Goal: Task Accomplishment & Management: Manage account settings

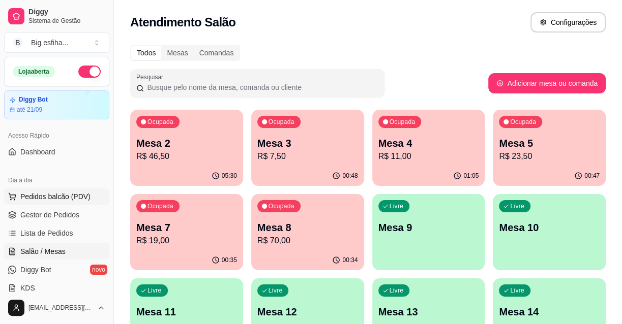
click at [39, 203] on button "Pedidos balcão (PDV)" at bounding box center [56, 197] width 105 height 16
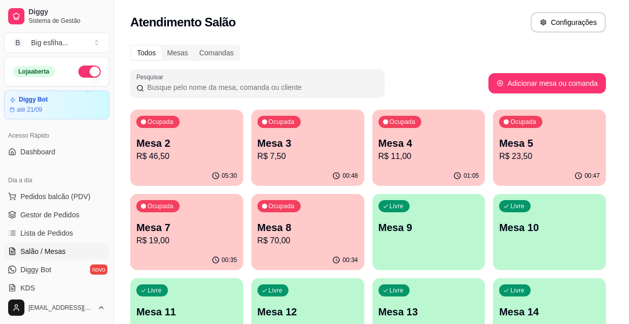
click at [434, 39] on p "Entrega" at bounding box center [446, 42] width 25 height 10
click at [341, 63] on input "Pesquisa" at bounding box center [203, 61] width 353 height 10
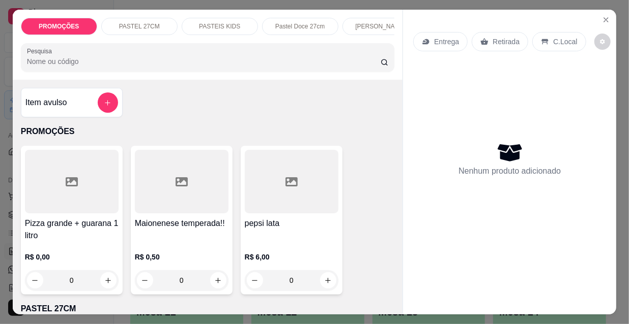
click at [434, 42] on p "Entrega" at bounding box center [446, 42] width 25 height 10
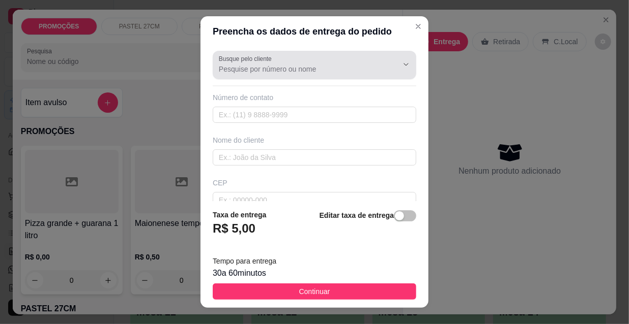
click at [237, 74] on div at bounding box center [314, 65] width 191 height 20
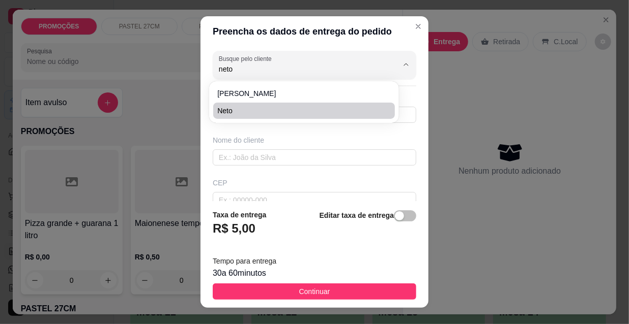
click at [265, 104] on li "neto" at bounding box center [304, 111] width 182 height 16
type input "neto"
type input "859965122205"
type input "neto"
type input "nogueria acioli 1365 portaria"
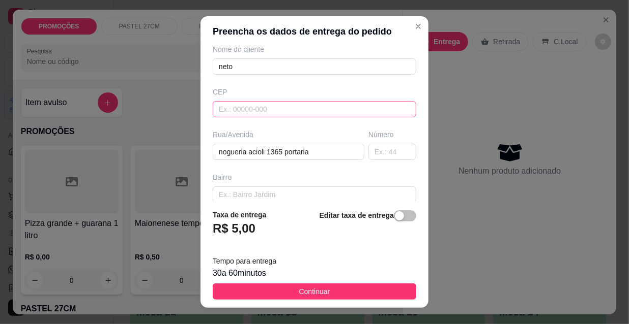
scroll to position [92, 0]
type input "neto"
click at [400, 215] on span "button" at bounding box center [405, 216] width 22 height 11
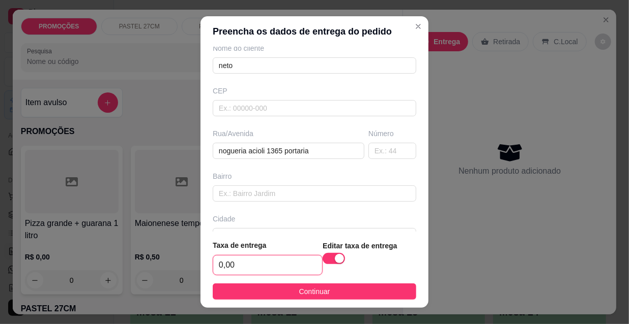
click at [267, 266] on input "0,00" at bounding box center [267, 265] width 109 height 19
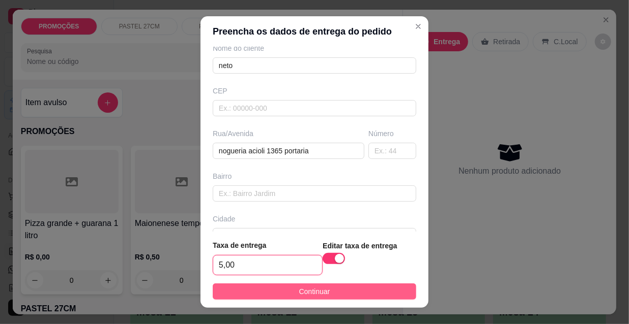
type input "5,00"
click at [343, 293] on button "Continuar" at bounding box center [314, 292] width 203 height 16
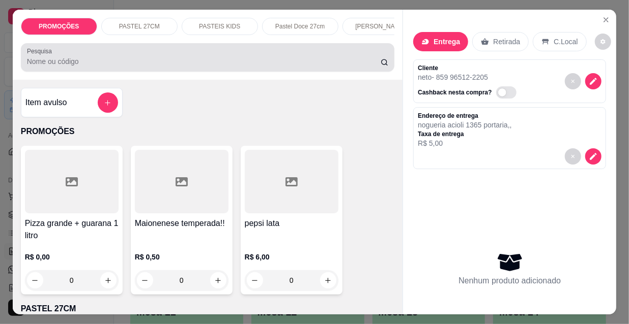
click at [101, 72] on div "Pesquisa" at bounding box center [208, 57] width 374 height 28
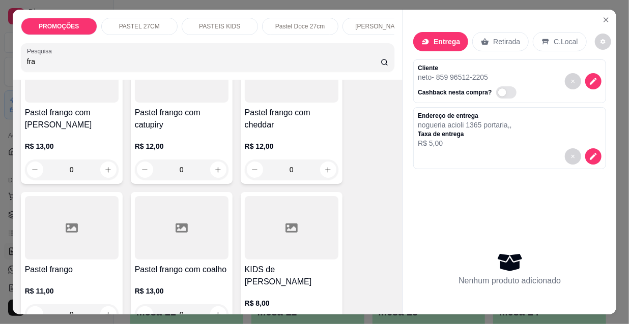
scroll to position [138, 0]
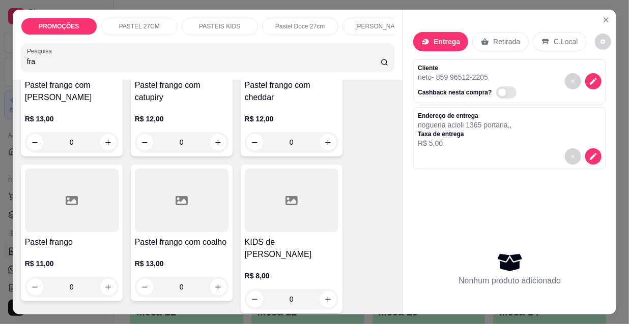
type input "fra"
click at [69, 232] on div at bounding box center [72, 201] width 94 height 64
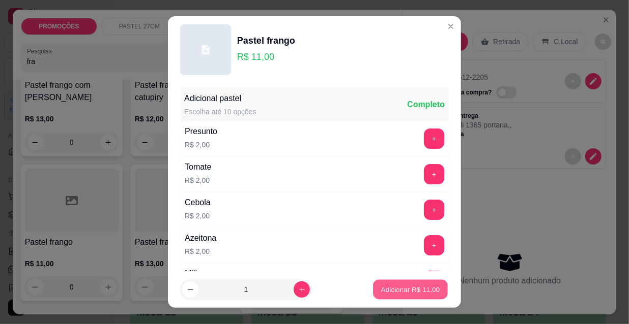
click at [381, 288] on p "Adicionar R$ 11,00" at bounding box center [410, 290] width 59 height 10
type input "1"
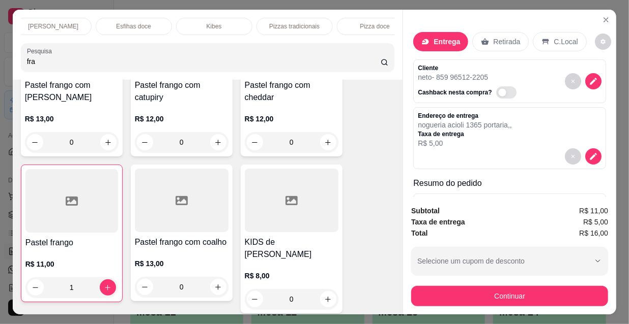
scroll to position [0, 586]
click at [250, 18] on div "Refrigerante" at bounding box center [277, 26] width 76 height 17
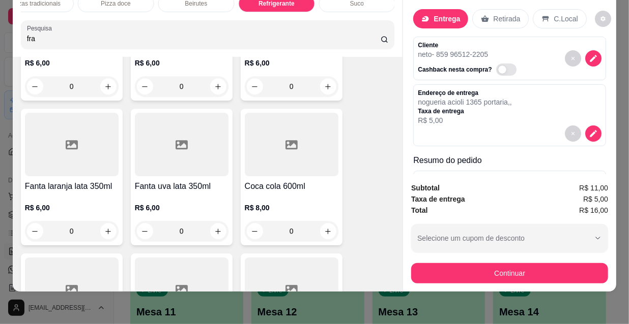
scroll to position [10035, 0]
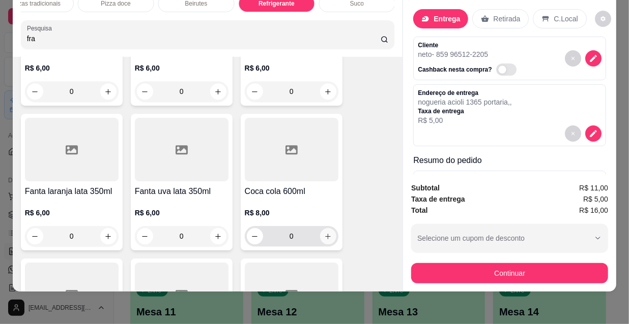
click at [324, 233] on icon "increase-product-quantity" at bounding box center [328, 237] width 8 height 8
type input "1"
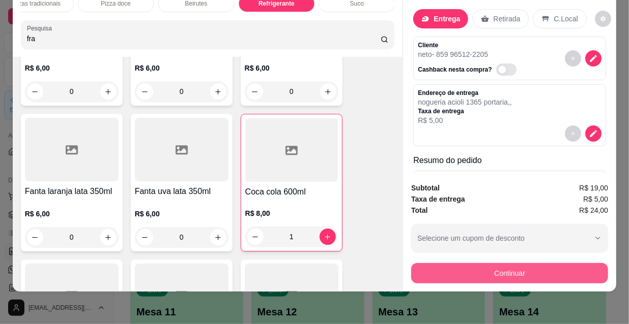
click at [490, 270] on button "Continuar" at bounding box center [509, 273] width 197 height 20
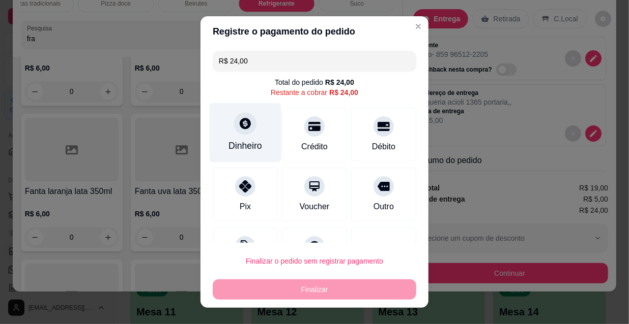
click at [222, 132] on div "Dinheiro" at bounding box center [246, 133] width 72 height 60
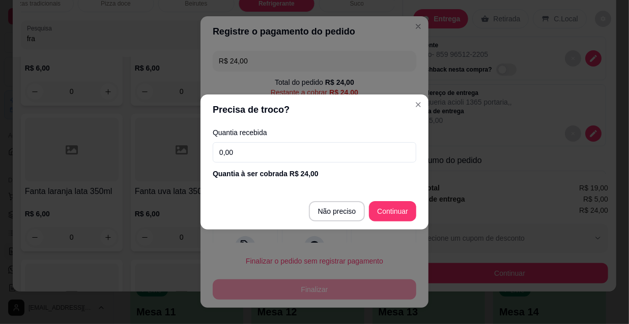
click at [236, 149] on input "0,00" at bounding box center [314, 152] width 203 height 20
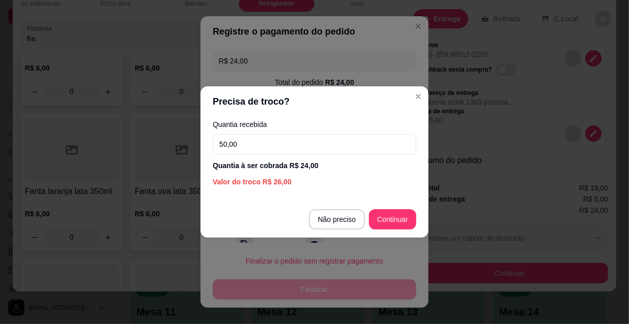
type input "50,00"
drag, startPoint x: 418, startPoint y: 226, endPoint x: 400, endPoint y: 220, distance: 18.7
click at [418, 226] on footer "Não preciso Continuar" at bounding box center [314, 219] width 228 height 37
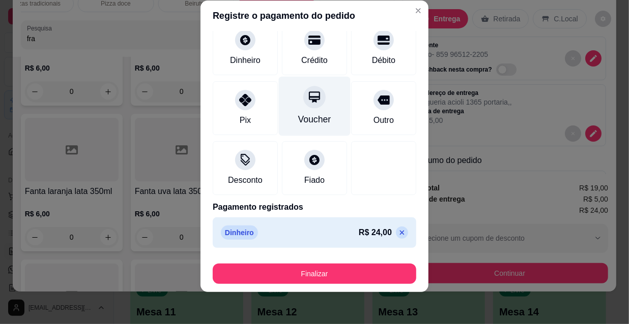
scroll to position [0, 0]
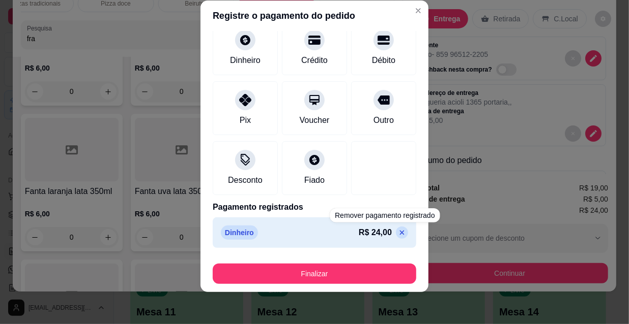
click at [398, 233] on icon at bounding box center [402, 233] width 8 height 8
type input "R$ 24,00"
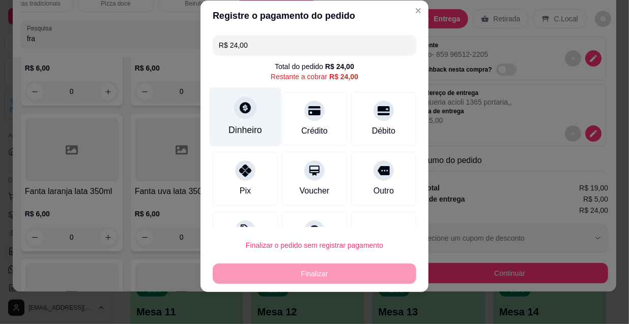
click at [228, 125] on div "Dinheiro" at bounding box center [245, 130] width 34 height 13
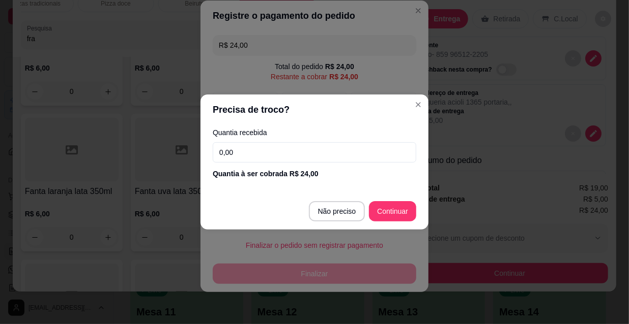
click at [279, 151] on input "0,00" at bounding box center [314, 152] width 203 height 20
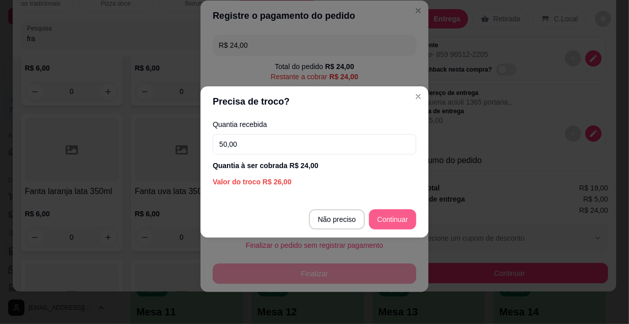
type input "50,00"
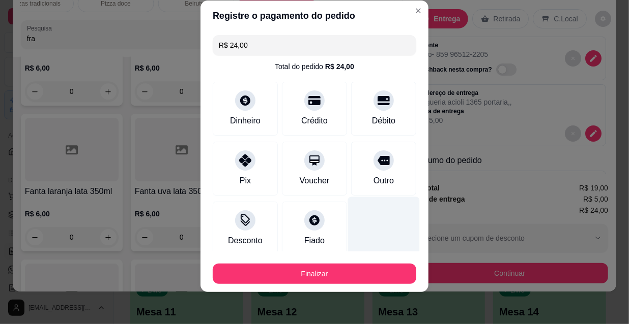
type input "R$ 0,00"
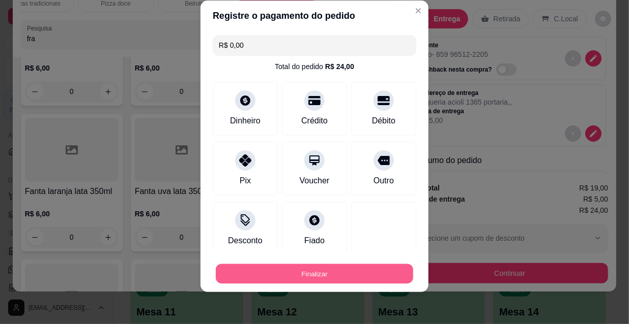
click at [358, 266] on button "Finalizar" at bounding box center [314, 274] width 197 height 20
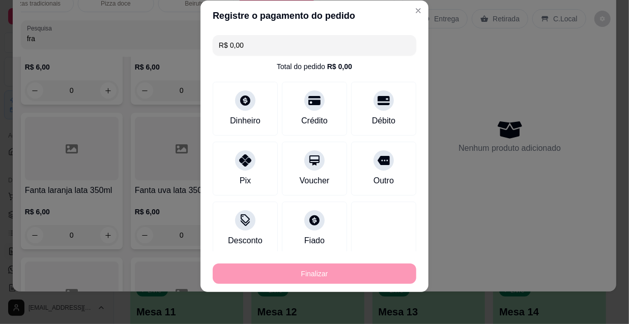
type input "0"
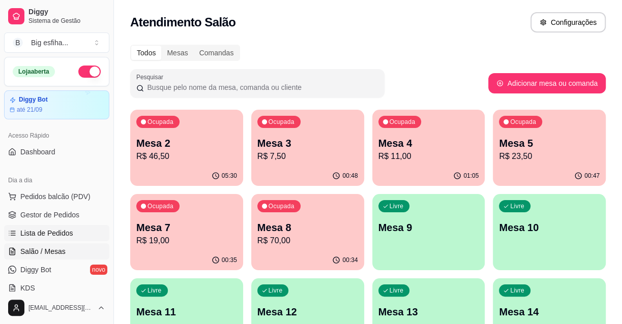
click at [55, 230] on span "Lista de Pedidos" at bounding box center [46, 233] width 53 height 10
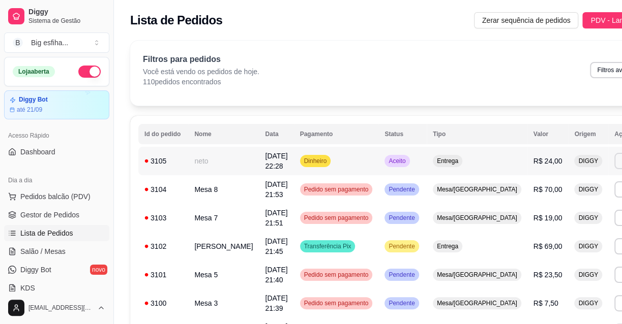
click at [614, 156] on button "Imprimir" at bounding box center [632, 161] width 36 height 16
click at [561, 196] on button "IMPRESSORA" at bounding box center [556, 197] width 74 height 16
click at [57, 250] on span "Salão / Mesas" at bounding box center [42, 252] width 45 height 10
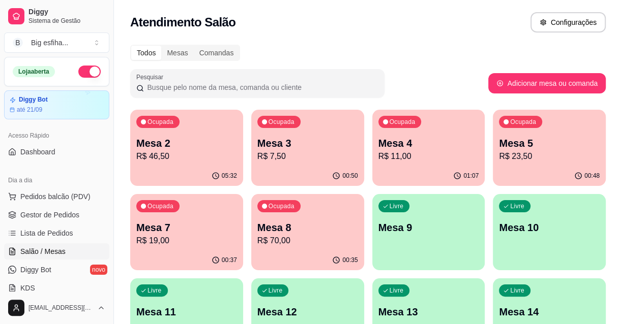
click at [329, 154] on p "R$ 7,50" at bounding box center [307, 157] width 101 height 12
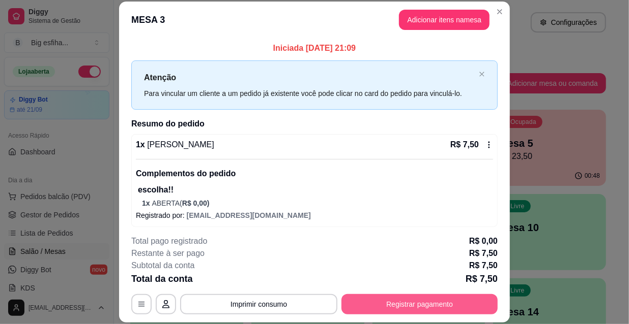
click at [444, 300] on button "Registrar pagamento" at bounding box center [419, 304] width 156 height 20
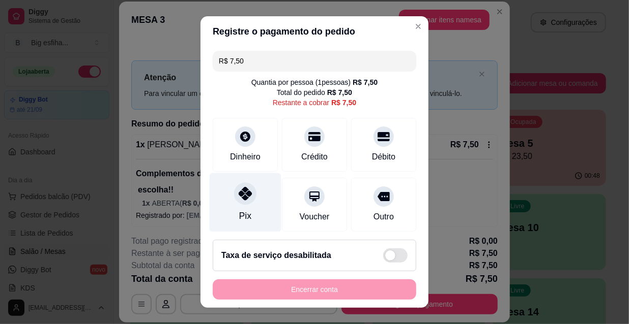
click at [239, 192] on icon at bounding box center [245, 193] width 13 height 13
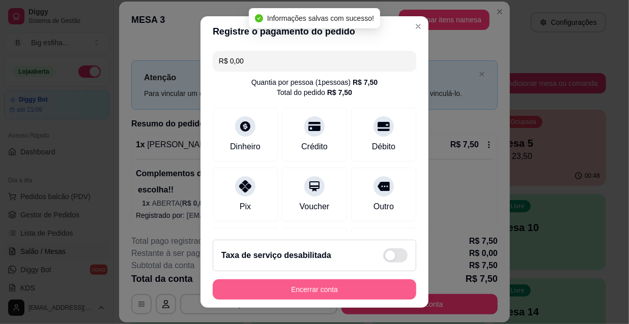
type input "R$ 0,00"
click at [290, 288] on button "Encerrar conta" at bounding box center [314, 290] width 203 height 20
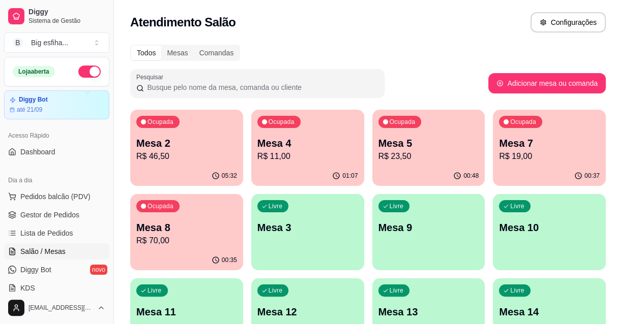
click at [325, 162] on p "R$ 11,00" at bounding box center [307, 157] width 101 height 12
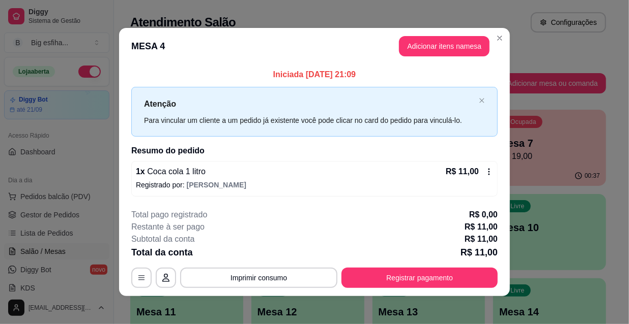
scroll to position [4, 0]
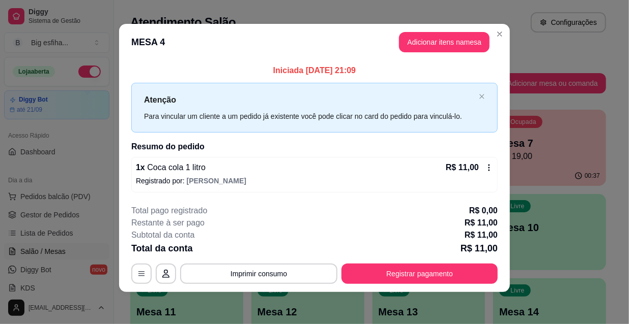
click at [285, 173] on div "1 x Coca cola 1 litro R$ 11,00" at bounding box center [314, 168] width 357 height 12
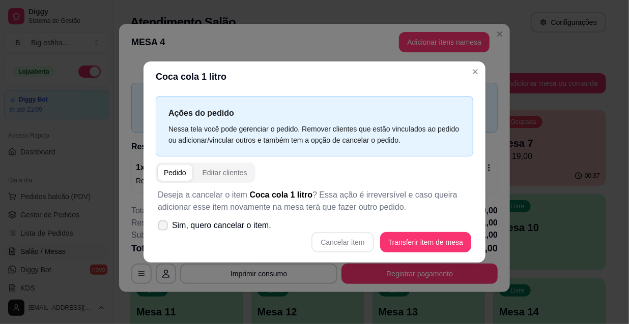
click at [239, 227] on span "Sim, quero cancelar o item." at bounding box center [221, 226] width 99 height 12
click at [164, 228] on input "Sim, quero cancelar o item." at bounding box center [160, 231] width 7 height 7
checkbox input "true"
click at [344, 239] on button "Cancelar item" at bounding box center [342, 242] width 62 height 20
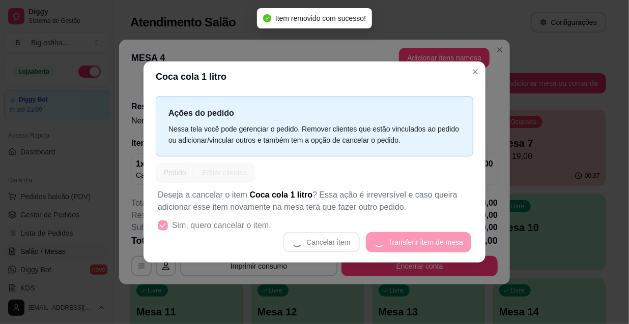
scroll to position [0, 0]
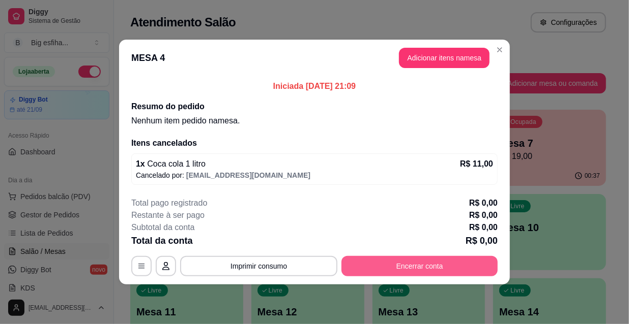
click at [468, 261] on button "Encerrar conta" at bounding box center [419, 266] width 156 height 20
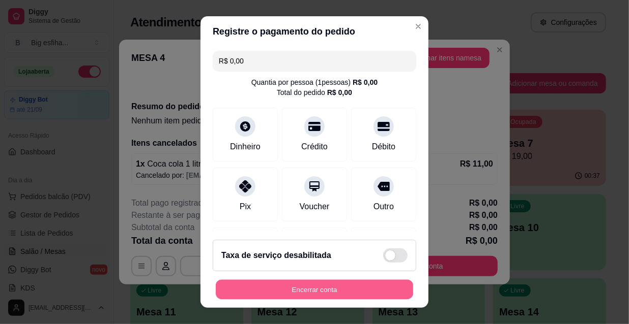
click at [364, 290] on button "Encerrar conta" at bounding box center [314, 290] width 197 height 20
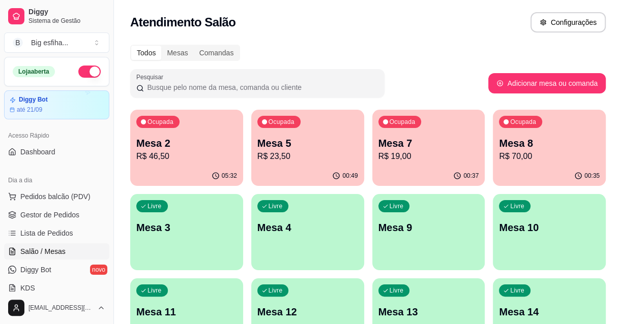
click at [306, 164] on div "Ocupada Mesa 5 R$ 23,50" at bounding box center [307, 138] width 113 height 56
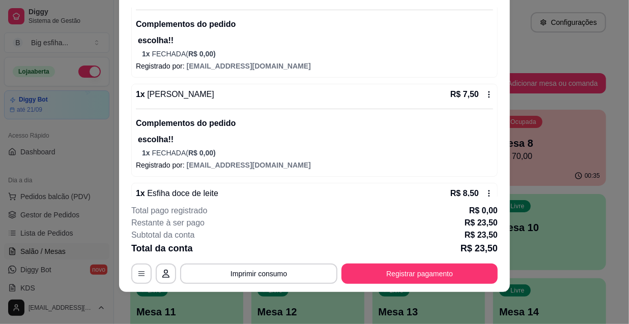
scroll to position [109, 0]
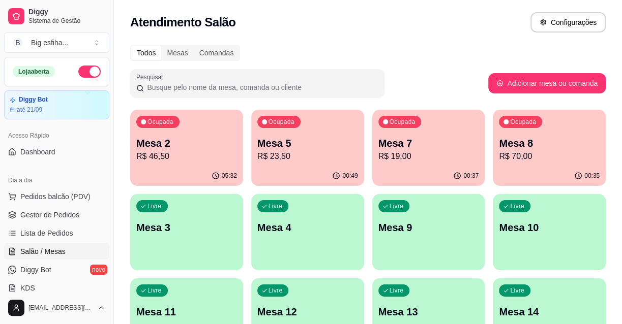
click at [461, 160] on p "R$ 19,00" at bounding box center [428, 157] width 101 height 12
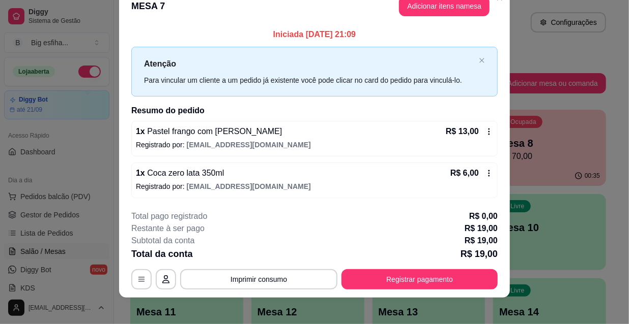
scroll to position [25, 0]
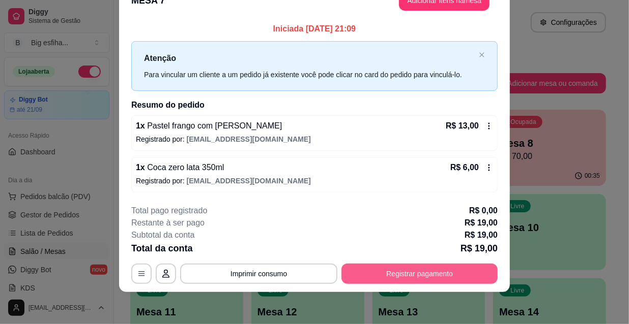
click at [422, 275] on button "Registrar pagamento" at bounding box center [419, 274] width 156 height 20
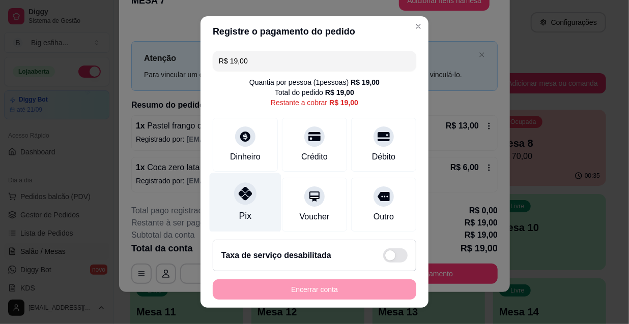
click at [258, 223] on div "Pix" at bounding box center [246, 203] width 72 height 60
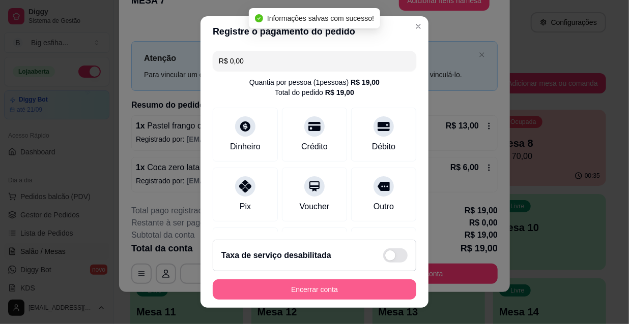
type input "R$ 0,00"
click at [294, 288] on button "Encerrar conta" at bounding box center [314, 290] width 203 height 20
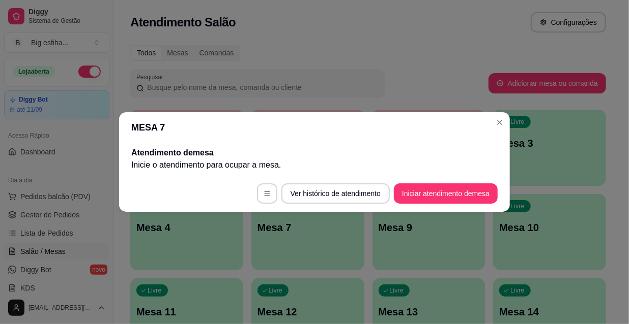
scroll to position [0, 0]
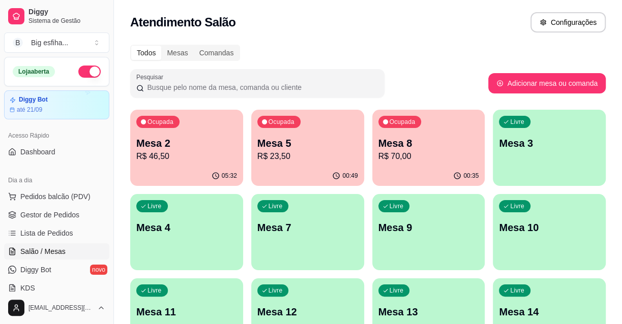
click at [428, 165] on div "Ocupada Mesa 8 R$ 70,00" at bounding box center [428, 138] width 113 height 56
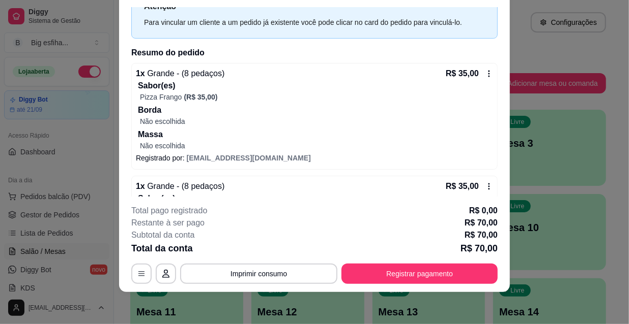
scroll to position [2, 0]
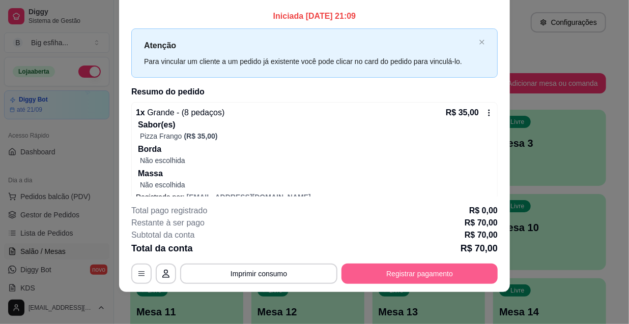
click at [407, 271] on button "Registrar pagamento" at bounding box center [419, 274] width 156 height 20
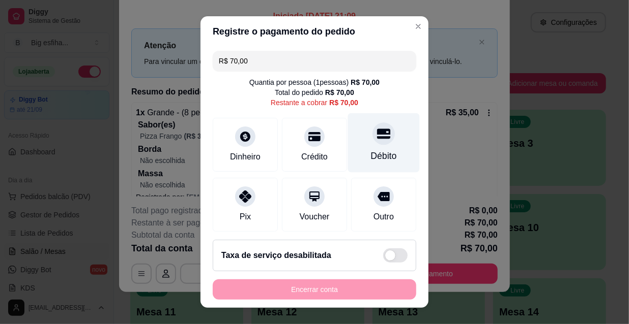
click at [337, 142] on div "Dinheiro Crédito Débito" at bounding box center [314, 145] width 203 height 54
click at [351, 147] on div "Débito" at bounding box center [384, 143] width 72 height 60
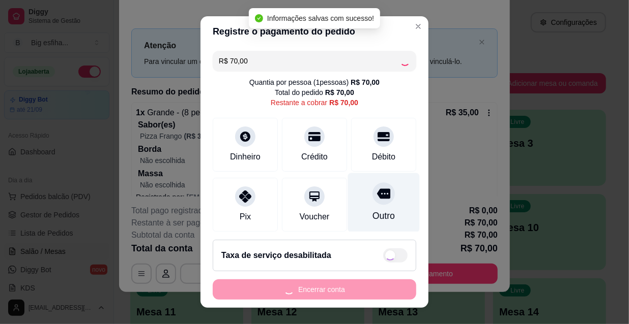
type input "R$ 0,00"
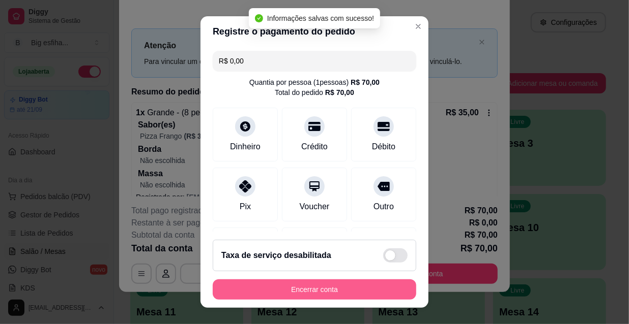
click at [344, 283] on button "Encerrar conta" at bounding box center [314, 290] width 203 height 20
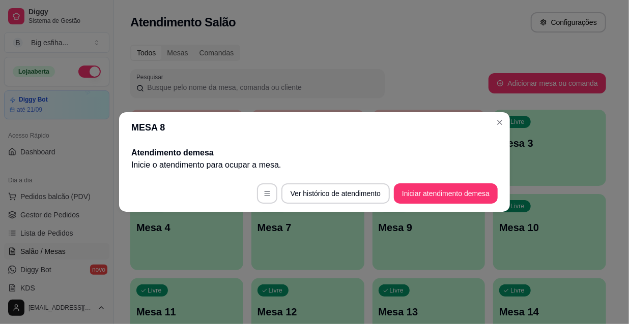
scroll to position [0, 0]
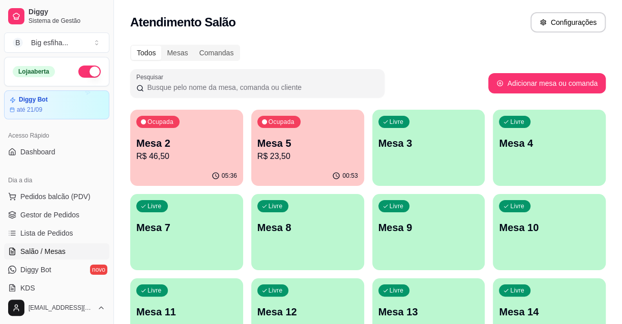
click at [332, 152] on p "R$ 23,50" at bounding box center [307, 157] width 101 height 12
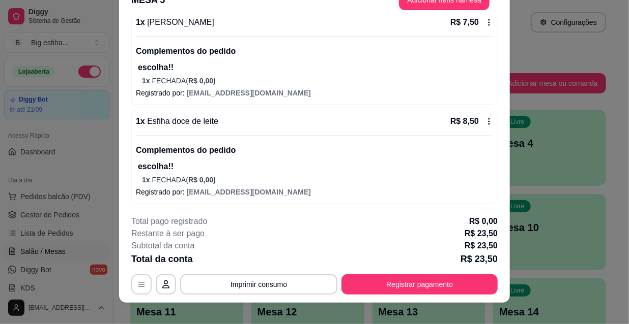
scroll to position [31, 0]
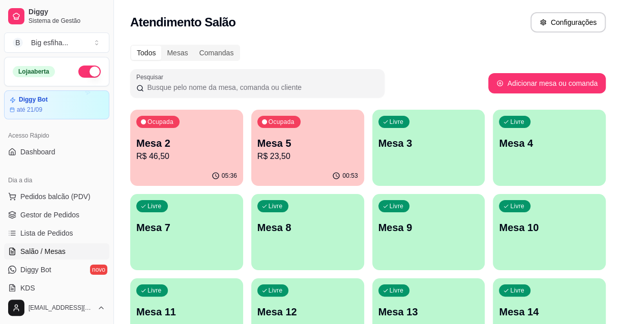
click at [303, 140] on p "Mesa 5" at bounding box center [307, 143] width 101 height 14
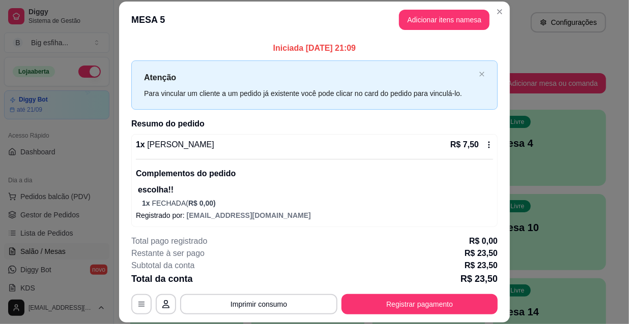
scroll to position [202, 0]
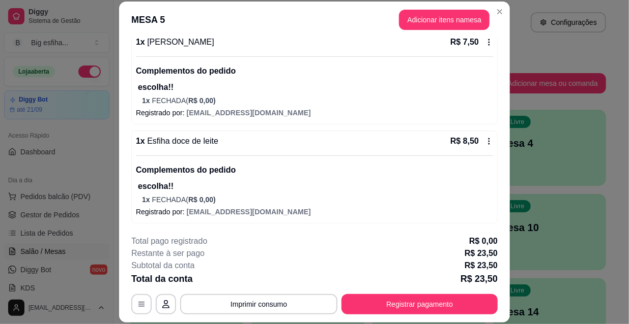
click at [416, 290] on div "**********" at bounding box center [314, 274] width 366 height 79
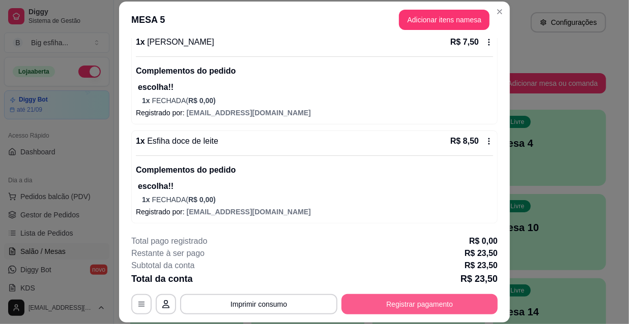
click at [426, 300] on button "Registrar pagamento" at bounding box center [419, 304] width 156 height 20
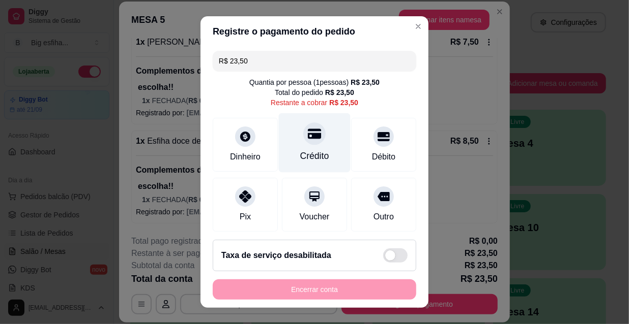
click at [293, 137] on div "Crédito" at bounding box center [315, 143] width 72 height 60
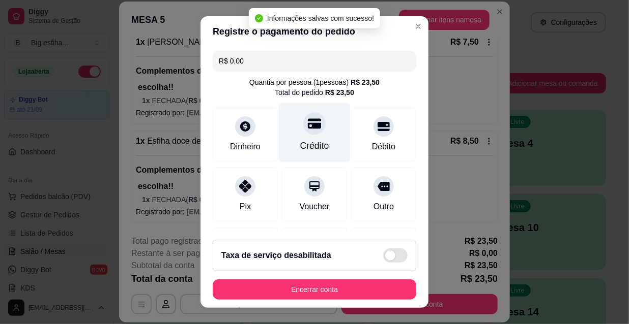
type input "R$ 0,00"
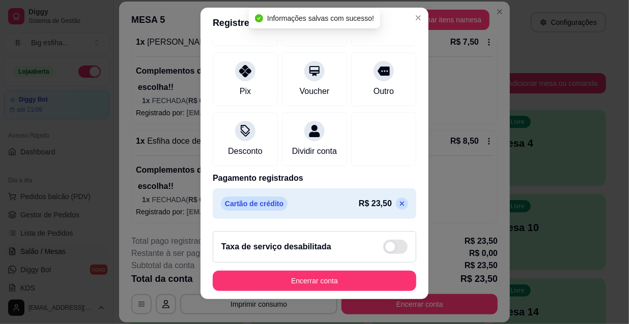
scroll to position [16, 0]
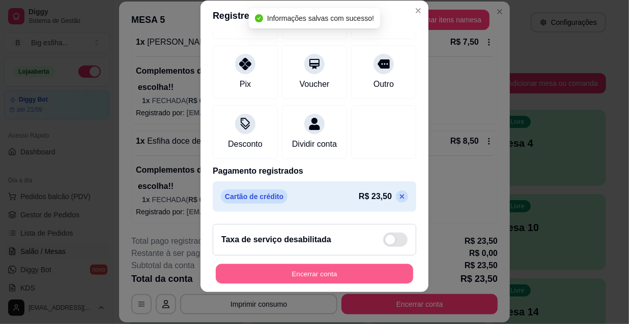
click at [309, 275] on button "Encerrar conta" at bounding box center [314, 274] width 197 height 20
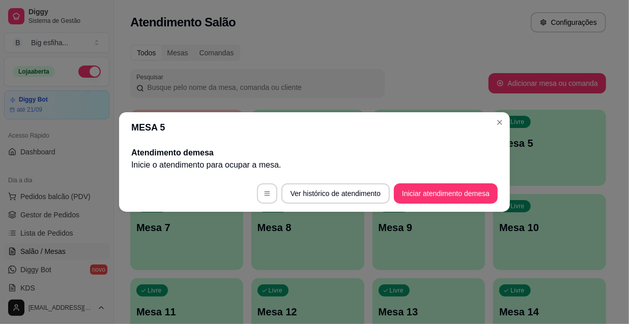
scroll to position [0, 0]
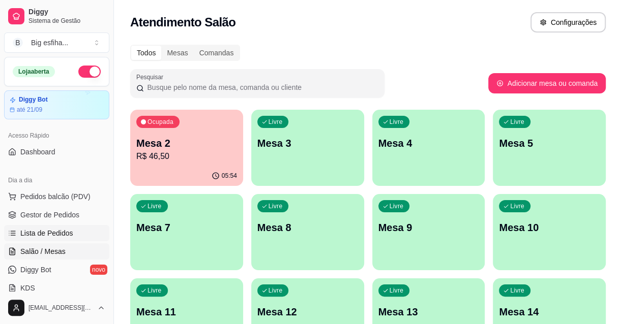
click at [54, 236] on span "Lista de Pedidos" at bounding box center [46, 233] width 53 height 10
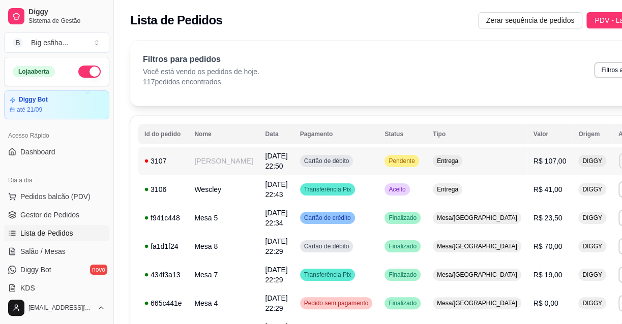
click at [572, 199] on button "IMPRESSORA" at bounding box center [555, 197] width 71 height 16
click at [46, 259] on link "Salão / Mesas" at bounding box center [56, 252] width 105 height 16
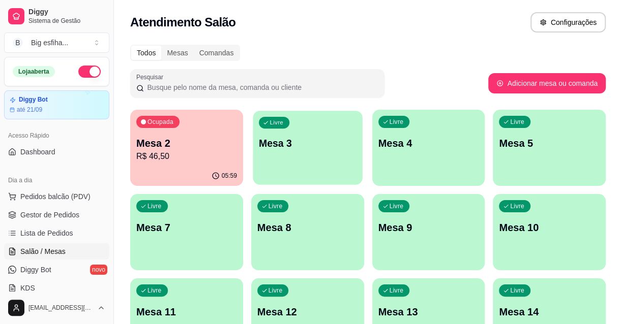
click at [319, 163] on div "Livre Mesa 3" at bounding box center [307, 142] width 109 height 62
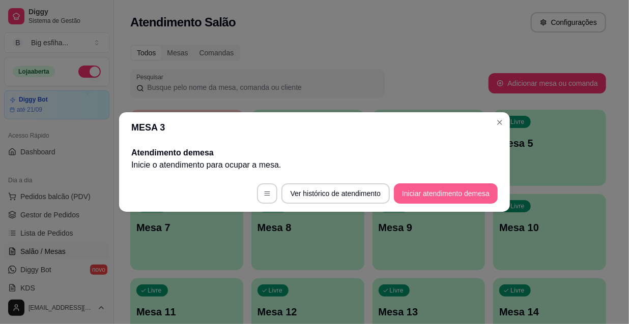
click at [431, 195] on button "Iniciar atendimento de mesa" at bounding box center [446, 194] width 104 height 20
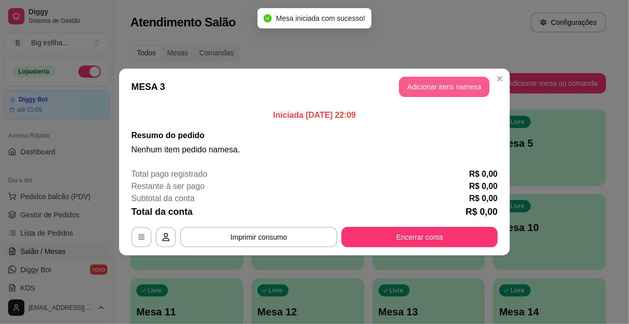
click at [457, 80] on button "Adicionar itens na mesa" at bounding box center [444, 87] width 91 height 20
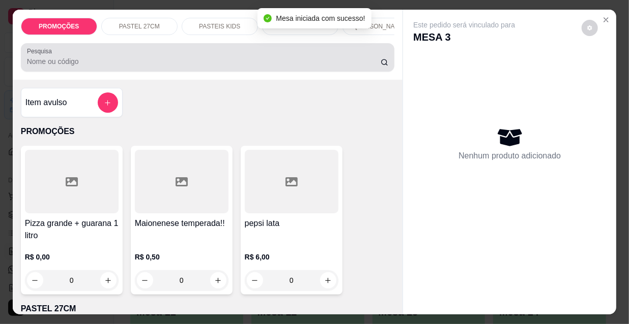
click at [237, 62] on input "Pesquisa" at bounding box center [203, 61] width 353 height 10
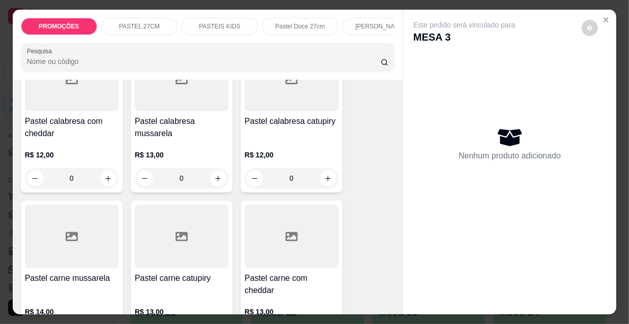
scroll to position [1017, 0]
click at [223, 116] on h4 "Pastel calabresa mussarela" at bounding box center [182, 127] width 94 height 24
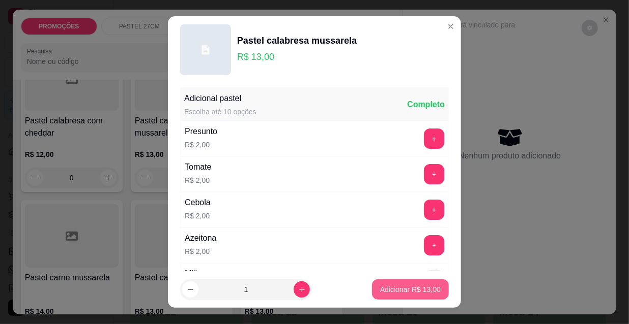
click at [414, 281] on button "Adicionar R$ 13,00" at bounding box center [410, 290] width 77 height 20
type input "1"
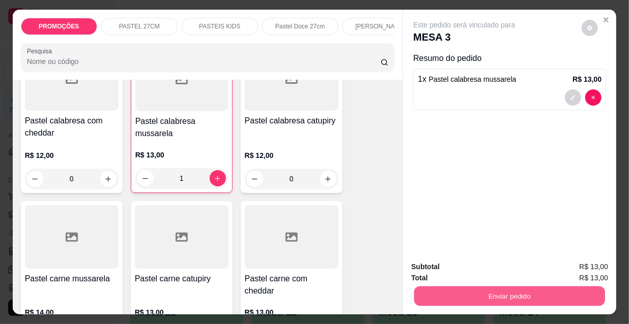
click at [459, 294] on button "Enviar pedido" at bounding box center [509, 296] width 191 height 20
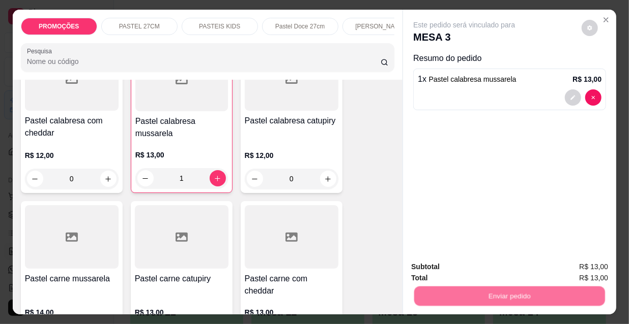
click at [443, 270] on button "Não registrar e enviar pedido" at bounding box center [476, 267] width 103 height 19
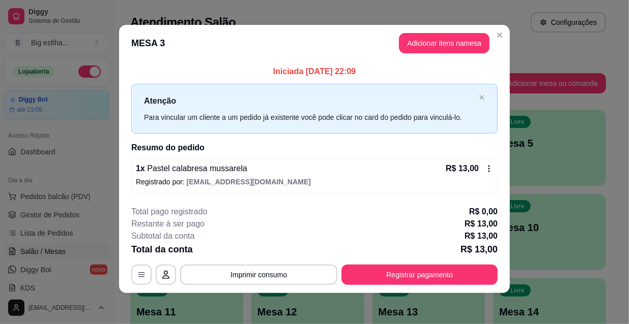
scroll to position [4, 0]
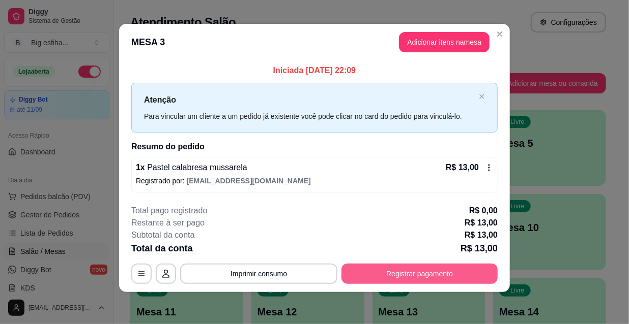
click at [390, 268] on button "Registrar pagamento" at bounding box center [419, 274] width 156 height 20
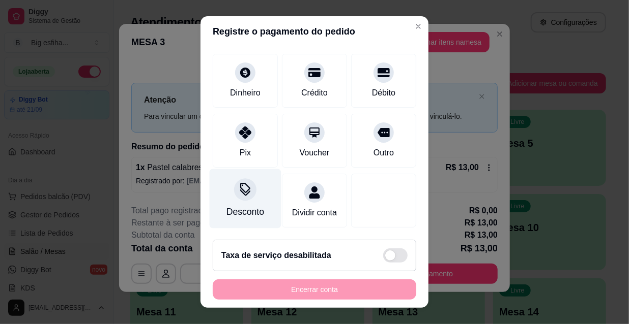
scroll to position [76, 0]
click at [240, 215] on div "Desconto" at bounding box center [246, 199] width 72 height 60
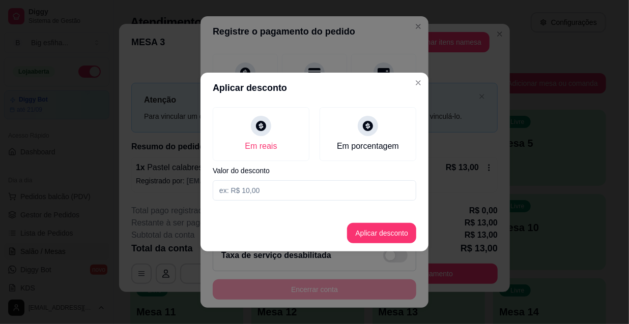
click at [280, 191] on input at bounding box center [314, 191] width 203 height 20
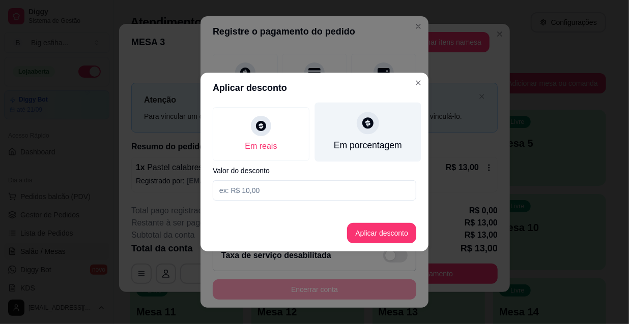
click at [356, 135] on div "Em porcentagem" at bounding box center [368, 133] width 106 height 60
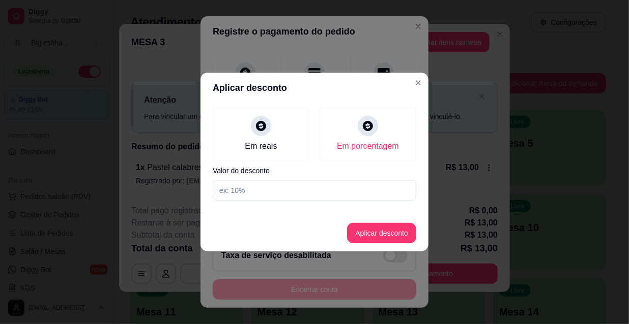
click at [303, 193] on input at bounding box center [314, 191] width 203 height 20
type input "30"
click at [403, 234] on button "Aplicar desconto" at bounding box center [381, 233] width 69 height 20
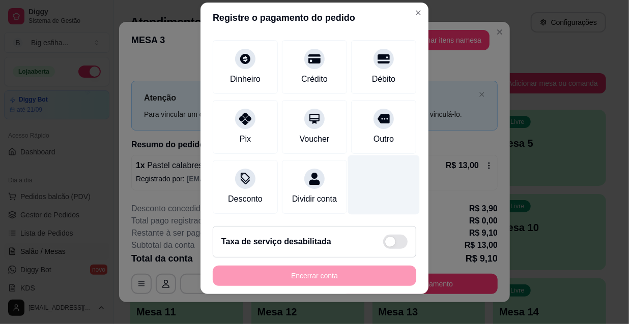
scroll to position [16, 0]
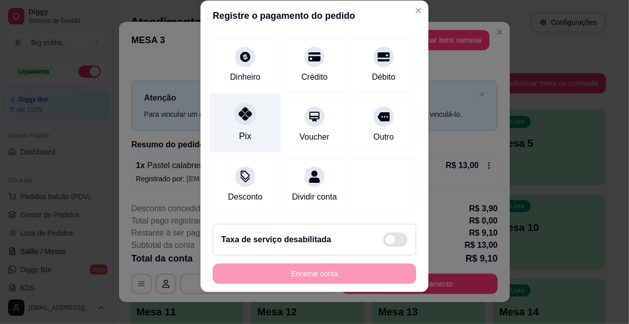
click at [256, 110] on div "Pix" at bounding box center [246, 124] width 72 height 60
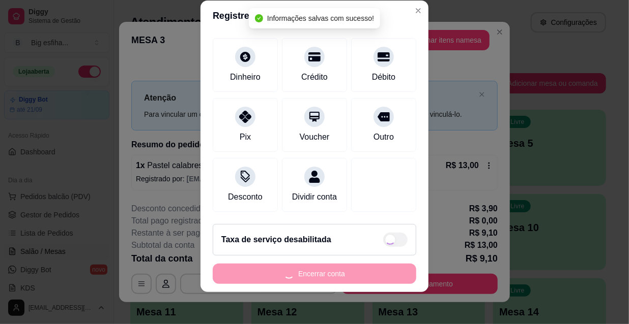
type input "R$ 0,00"
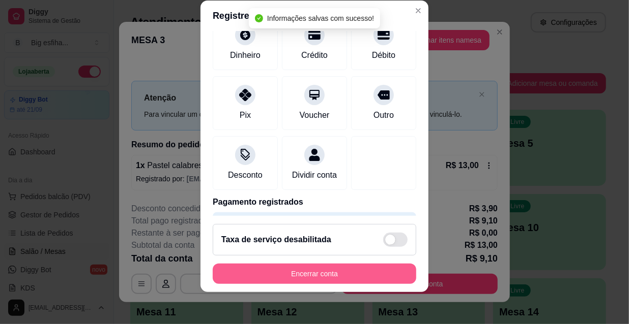
scroll to position [76, 0]
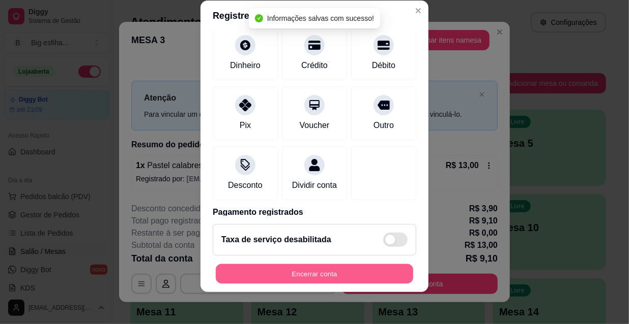
click at [320, 277] on button "Encerrar conta" at bounding box center [314, 274] width 197 height 20
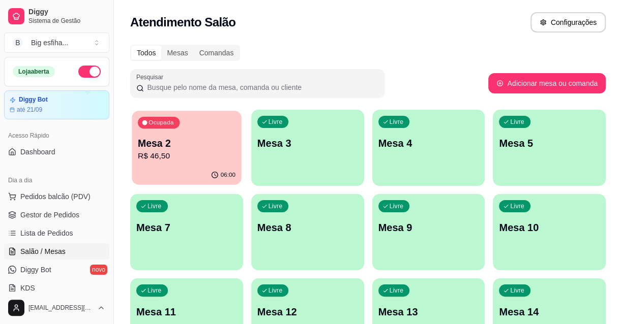
click at [208, 137] on p "Mesa 2" at bounding box center [187, 144] width 98 height 14
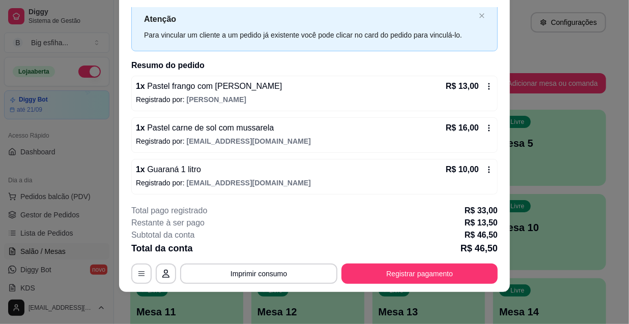
scroll to position [0, 0]
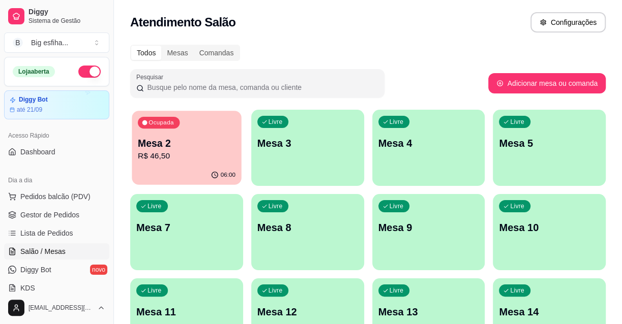
click at [200, 151] on p "R$ 46,50" at bounding box center [187, 157] width 98 height 12
click at [199, 158] on p "R$ 46,50" at bounding box center [187, 157] width 98 height 12
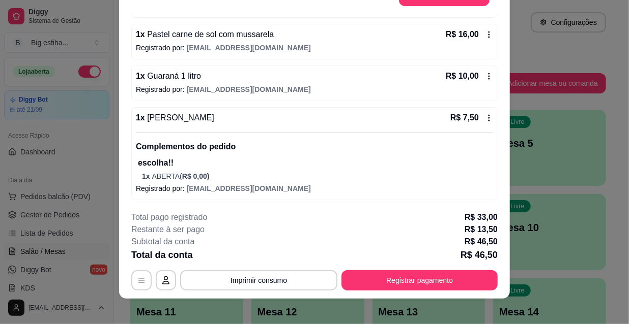
scroll to position [31, 0]
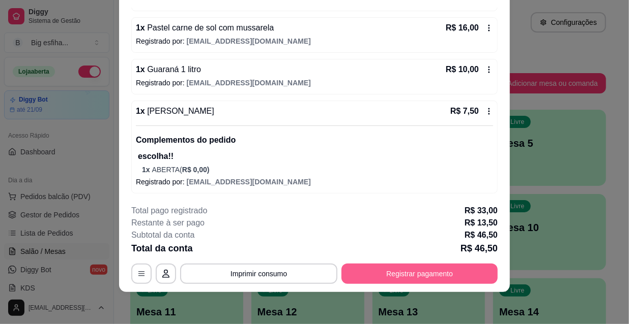
click at [407, 279] on button "Registrar pagamento" at bounding box center [419, 274] width 156 height 20
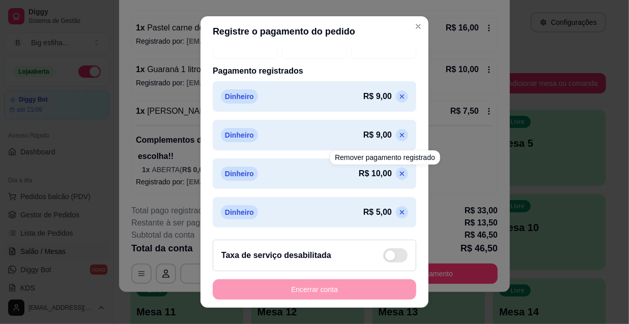
scroll to position [16, 0]
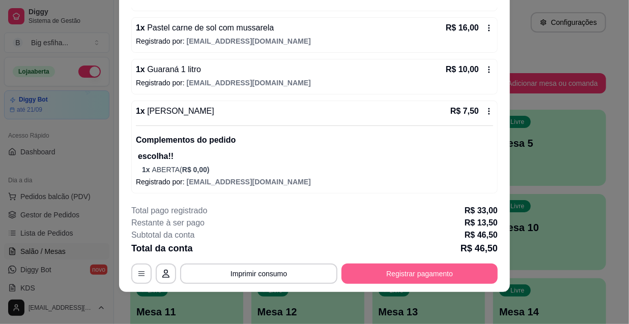
click at [421, 270] on button "Registrar pagamento" at bounding box center [419, 274] width 156 height 20
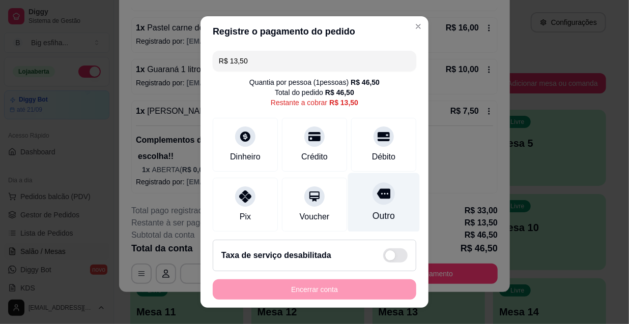
click at [372, 200] on div at bounding box center [383, 194] width 22 height 22
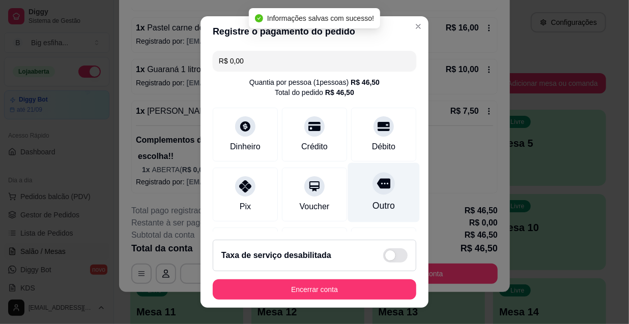
type input "R$ 0,00"
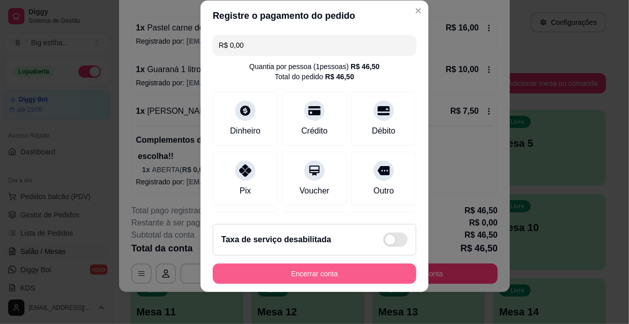
click at [310, 273] on button "Encerrar conta" at bounding box center [314, 274] width 203 height 20
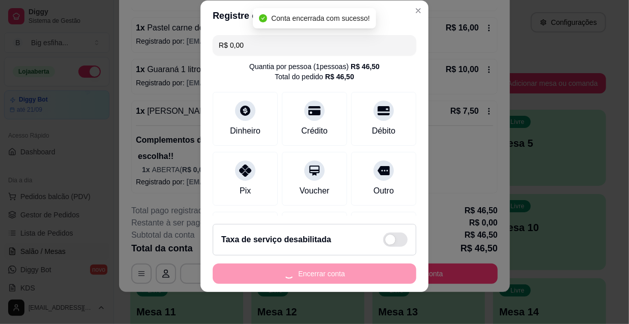
scroll to position [0, 0]
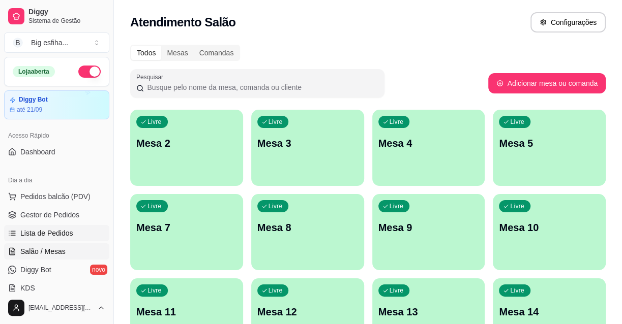
click at [55, 235] on span "Lista de Pedidos" at bounding box center [46, 233] width 53 height 10
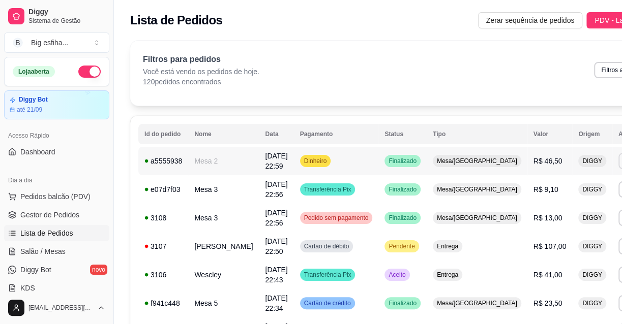
click at [539, 192] on button "IMPRESSORA" at bounding box center [555, 197] width 71 height 16
click at [46, 247] on span "Salão / Mesas" at bounding box center [42, 252] width 45 height 10
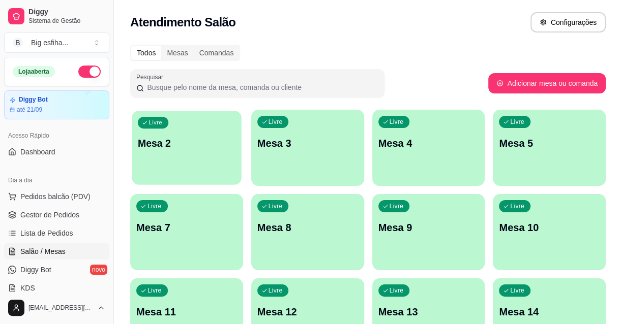
click at [194, 139] on p "Mesa 2" at bounding box center [187, 144] width 98 height 14
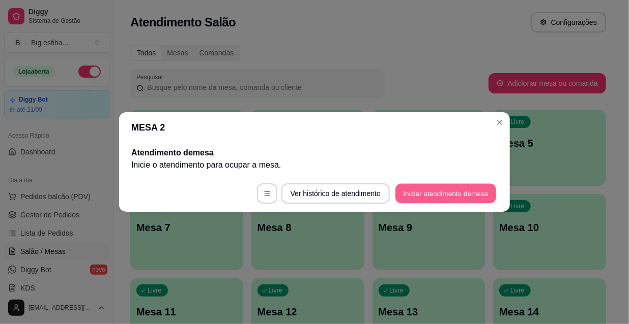
click at [453, 193] on button "Iniciar atendimento de mesa" at bounding box center [445, 194] width 101 height 20
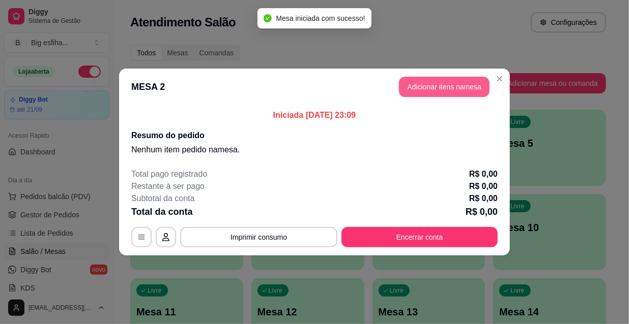
click at [442, 87] on button "Adicionar itens na mesa" at bounding box center [444, 87] width 91 height 20
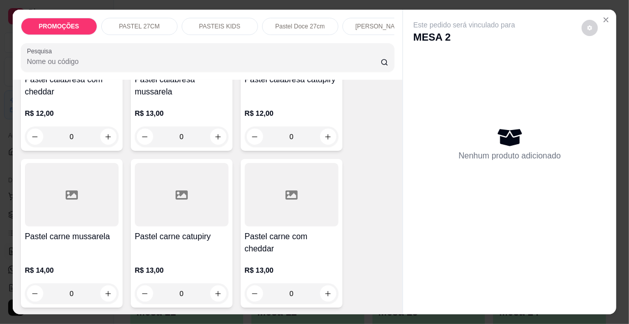
scroll to position [1063, 0]
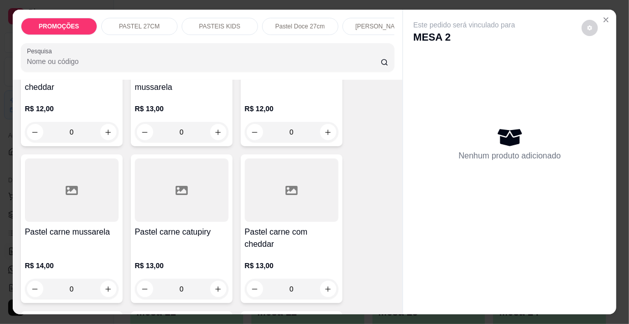
click at [295, 211] on div at bounding box center [292, 191] width 94 height 64
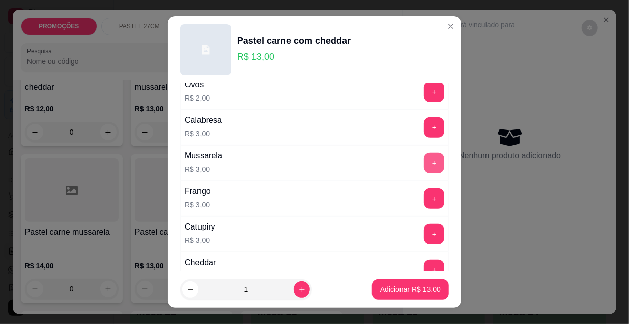
scroll to position [231, 0]
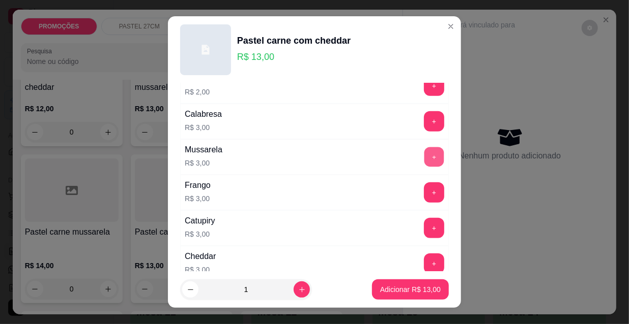
click at [424, 153] on button "+" at bounding box center [434, 157] width 20 height 20
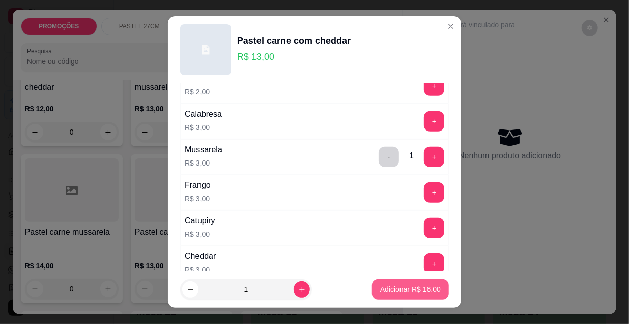
click at [423, 293] on p "Adicionar R$ 16,00" at bounding box center [410, 290] width 61 height 10
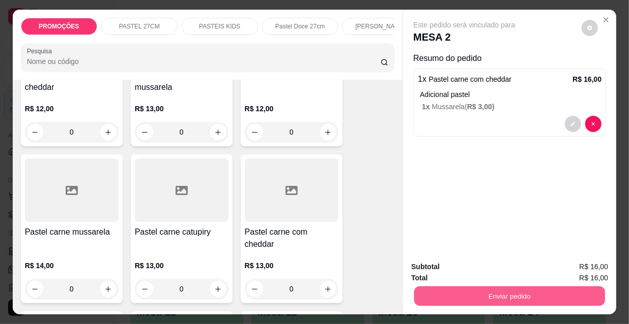
click at [534, 295] on button "Enviar pedido" at bounding box center [509, 296] width 191 height 20
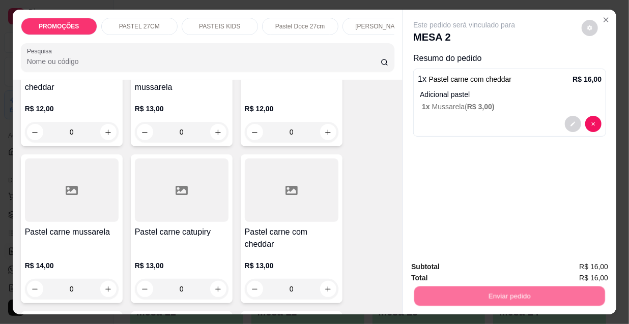
click at [491, 272] on button "Não registrar e enviar pedido" at bounding box center [476, 267] width 103 height 19
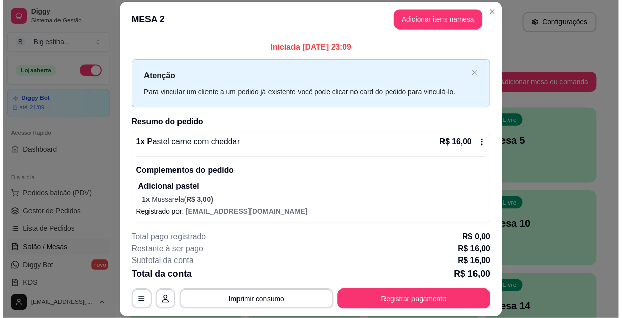
scroll to position [4, 0]
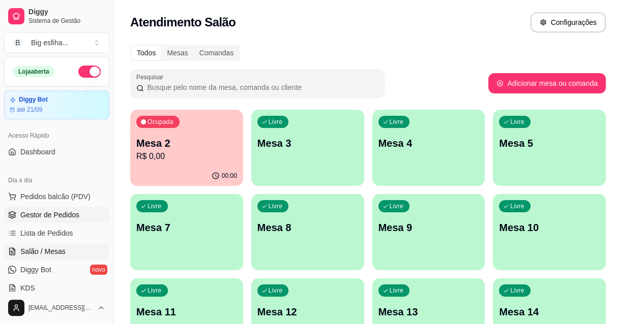
click at [76, 218] on span "Gestor de Pedidos" at bounding box center [49, 215] width 59 height 10
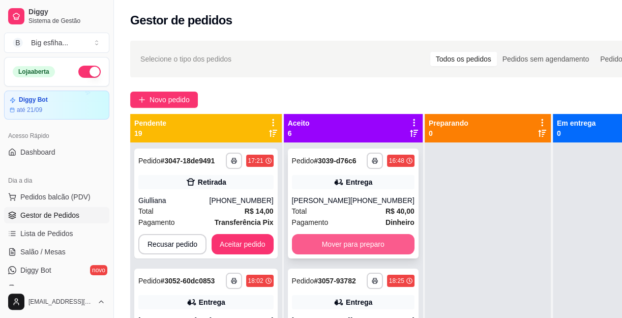
click at [381, 254] on button "Mover para preparo" at bounding box center [353, 244] width 123 height 20
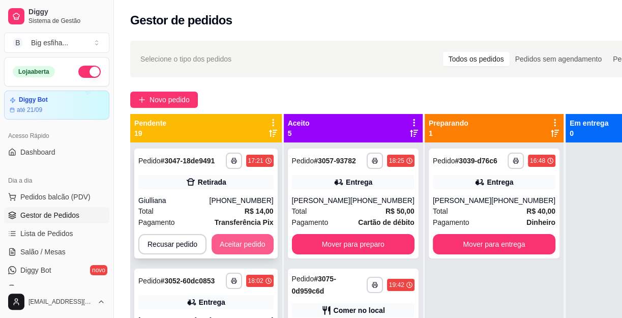
click at [246, 247] on button "Aceitar pedido" at bounding box center [243, 244] width 62 height 20
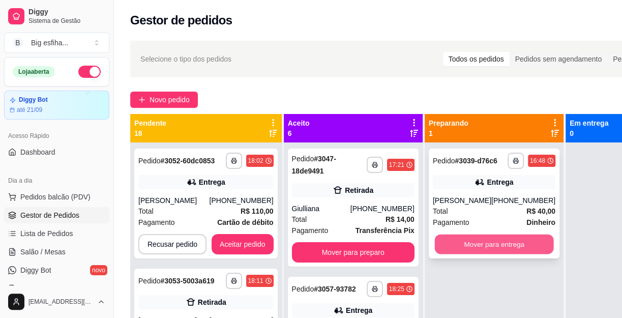
click at [513, 254] on button "Mover para entrega" at bounding box center [493, 244] width 119 height 20
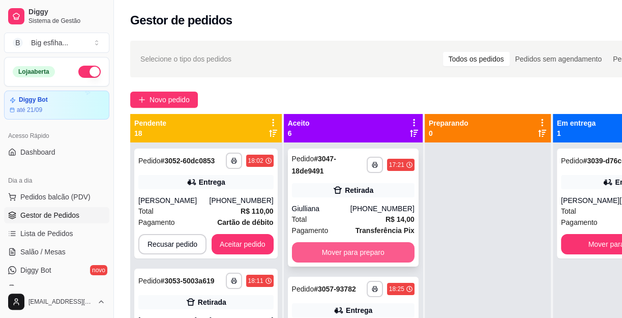
click at [338, 252] on button "Mover para preparo" at bounding box center [353, 252] width 123 height 20
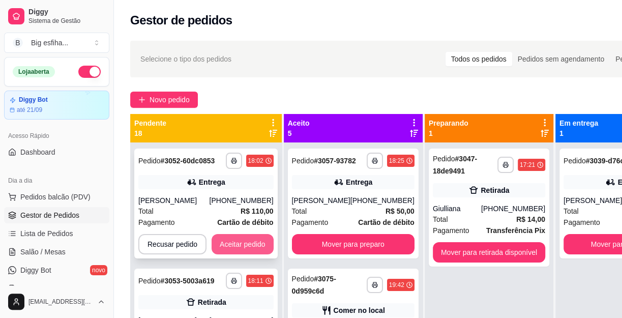
click at [249, 240] on button "Aceitar pedido" at bounding box center [243, 244] width 62 height 20
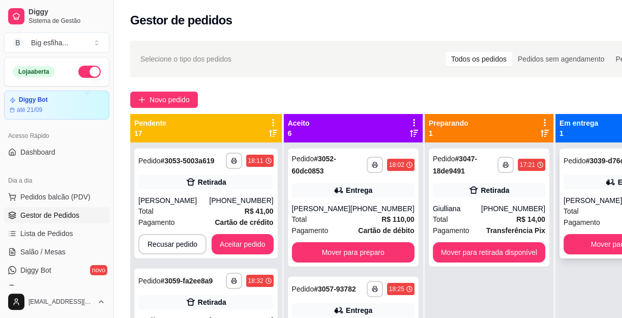
click at [559, 254] on div "**********" at bounding box center [624, 204] width 131 height 110
click at [584, 253] on button "Mover para finalizado" at bounding box center [624, 244] width 119 height 20
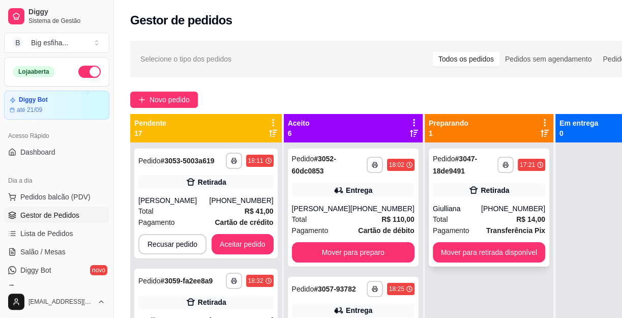
click at [505, 249] on button "Mover para retirada disponível" at bounding box center [489, 252] width 112 height 20
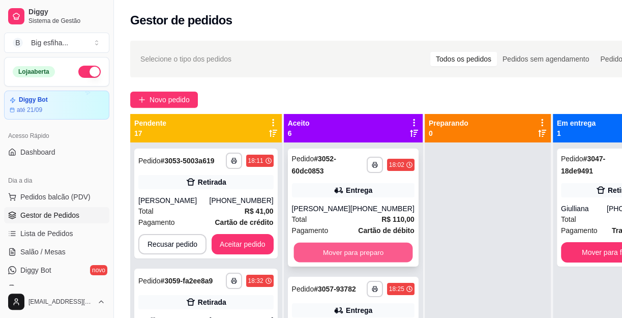
click at [349, 259] on button "Mover para preparo" at bounding box center [352, 253] width 119 height 20
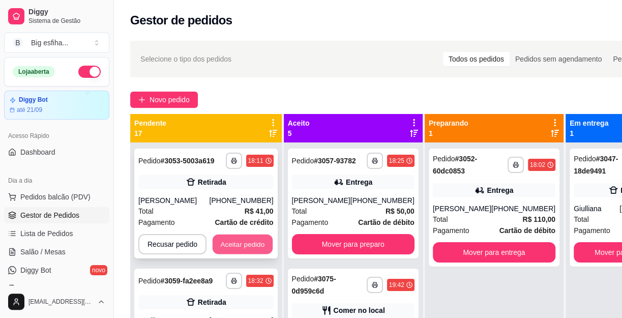
click at [240, 241] on button "Aceitar pedido" at bounding box center [243, 244] width 60 height 20
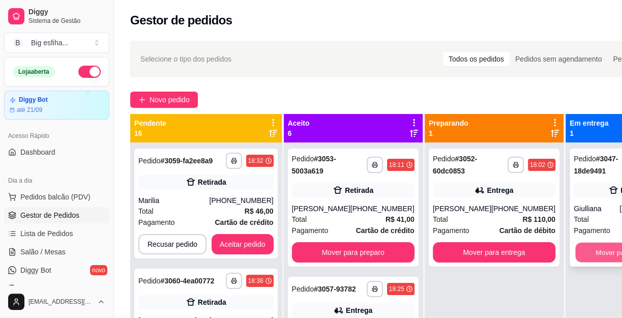
click at [585, 256] on button "Mover para finalizado" at bounding box center [628, 253] width 107 height 20
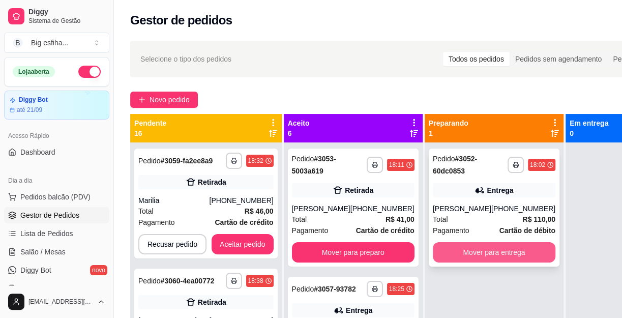
click at [450, 262] on button "Mover para entrega" at bounding box center [494, 252] width 123 height 20
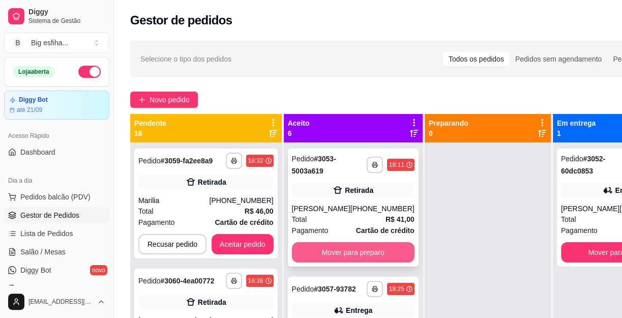
click at [372, 252] on button "Mover para preparo" at bounding box center [353, 252] width 123 height 20
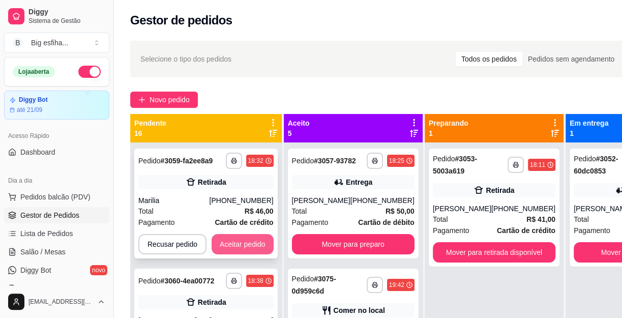
click at [239, 236] on button "Aceitar pedido" at bounding box center [243, 244] width 62 height 20
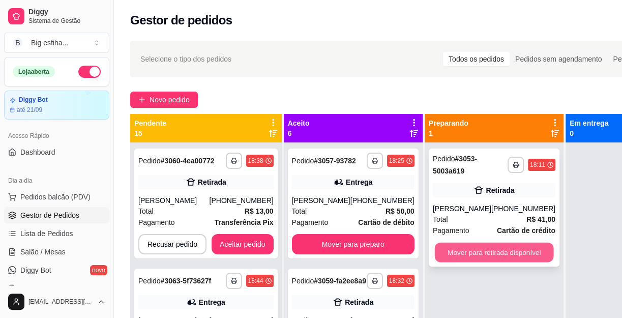
click at [485, 253] on button "Mover para retirada disponível" at bounding box center [493, 253] width 119 height 20
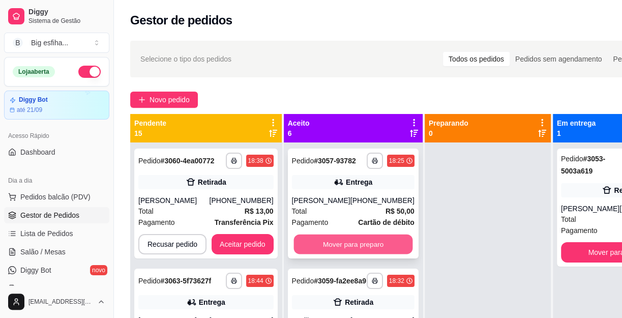
click at [350, 254] on button "Mover para preparo" at bounding box center [352, 244] width 119 height 20
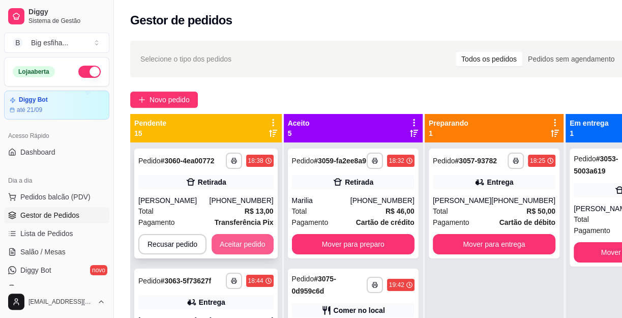
click at [240, 240] on button "Aceitar pedido" at bounding box center [243, 244] width 62 height 20
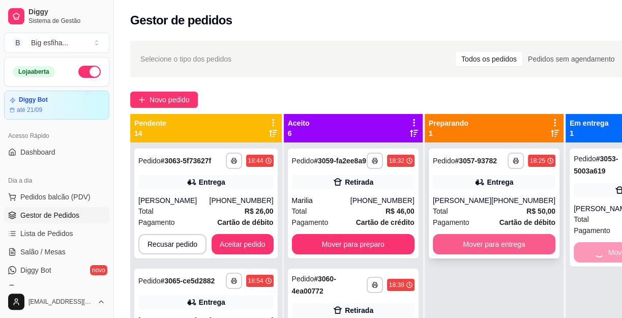
click at [483, 254] on button "Mover para entrega" at bounding box center [494, 244] width 123 height 20
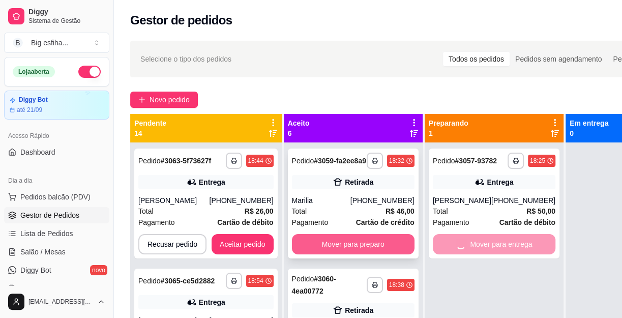
click at [339, 248] on button "Mover para preparo" at bounding box center [353, 244] width 123 height 20
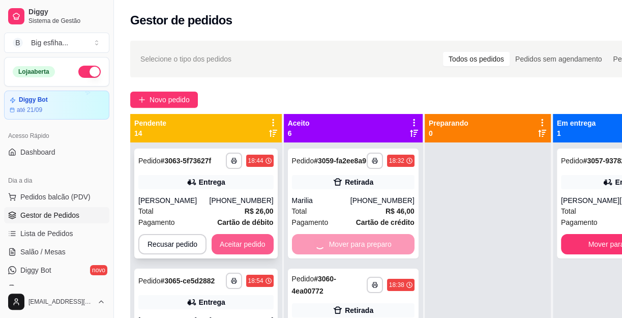
click at [227, 244] on button "Aceitar pedido" at bounding box center [243, 244] width 62 height 20
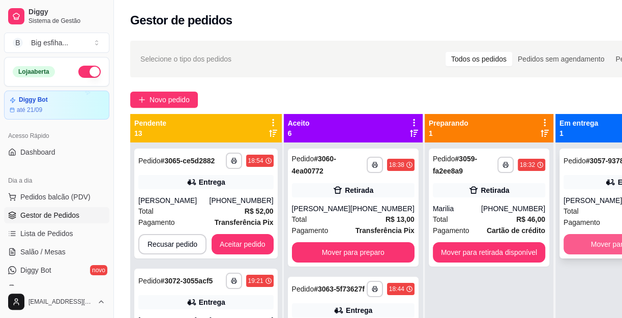
click at [576, 254] on button "Mover para finalizado" at bounding box center [624, 244] width 123 height 20
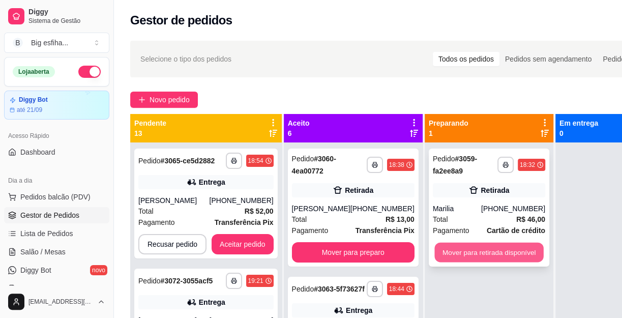
click at [471, 255] on button "Mover para retirada disponível" at bounding box center [488, 253] width 109 height 20
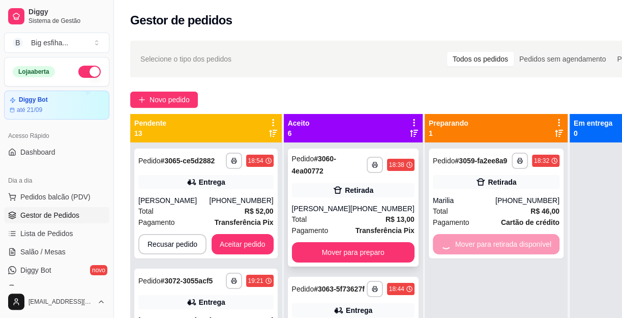
click at [339, 262] on button "Mover para preparo" at bounding box center [353, 252] width 123 height 20
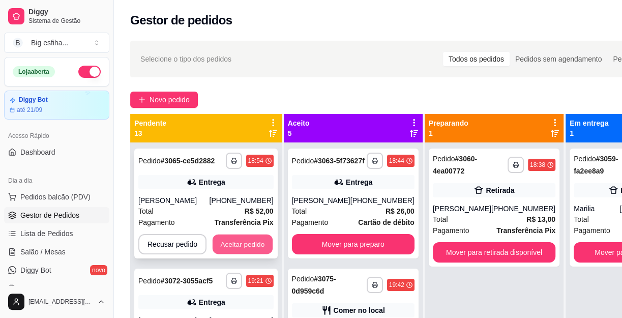
click at [231, 250] on button "Aceitar pedido" at bounding box center [243, 244] width 60 height 20
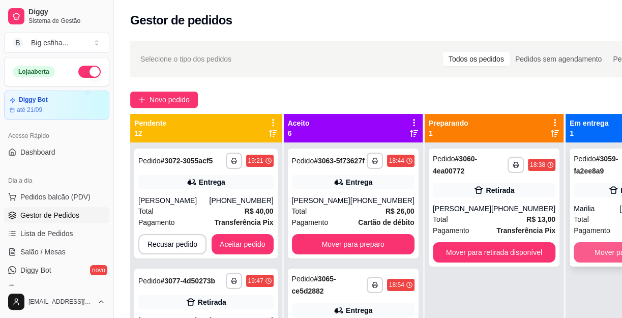
click at [579, 251] on button "Mover para finalizado" at bounding box center [629, 252] width 110 height 20
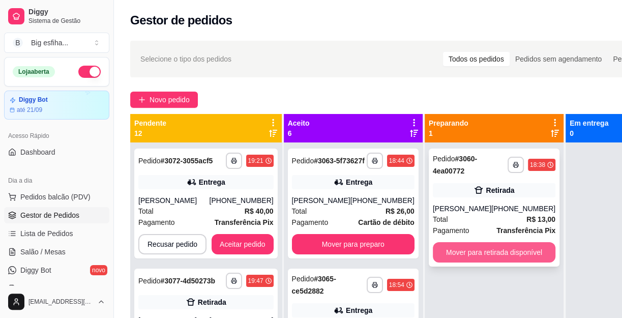
click at [482, 260] on button "Mover para retirada disponível" at bounding box center [494, 252] width 123 height 20
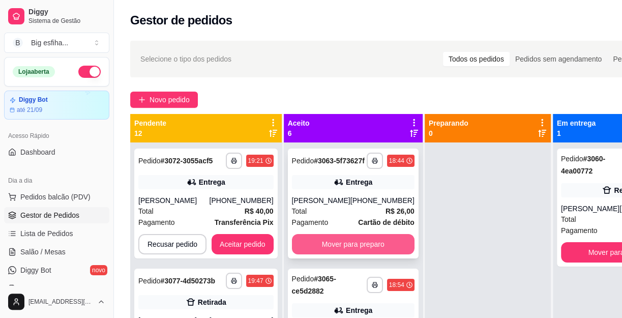
click at [354, 250] on button "Mover para preparo" at bounding box center [353, 244] width 123 height 20
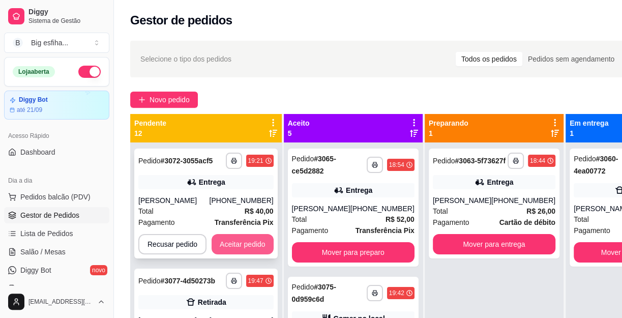
click at [241, 248] on button "Aceitar pedido" at bounding box center [243, 244] width 62 height 20
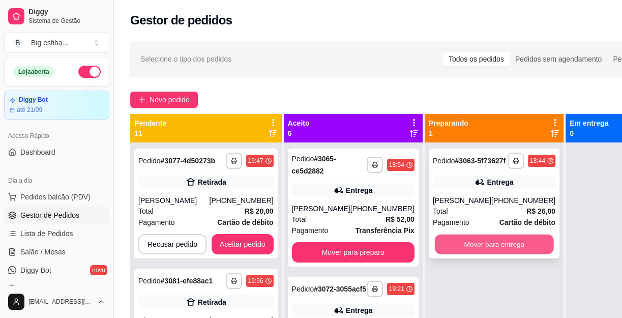
click at [467, 252] on button "Mover para entrega" at bounding box center [493, 244] width 119 height 20
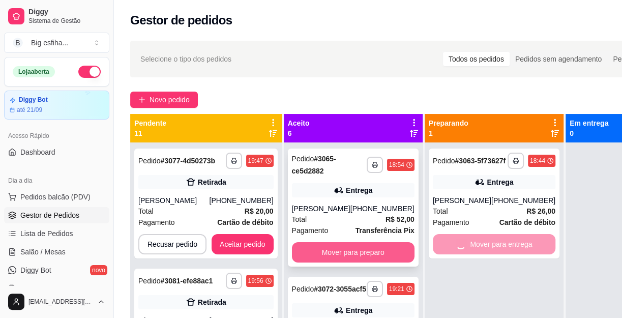
click at [328, 262] on button "Mover para preparo" at bounding box center [353, 252] width 123 height 20
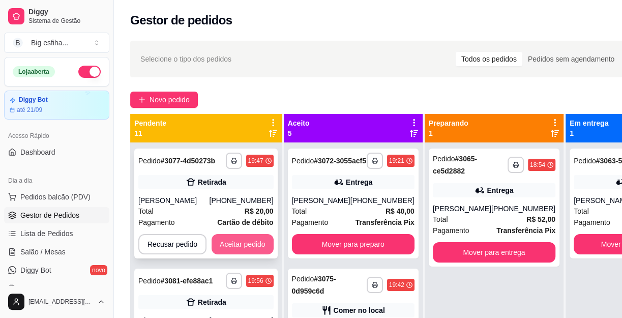
click at [212, 243] on button "Aceitar pedido" at bounding box center [243, 244] width 62 height 20
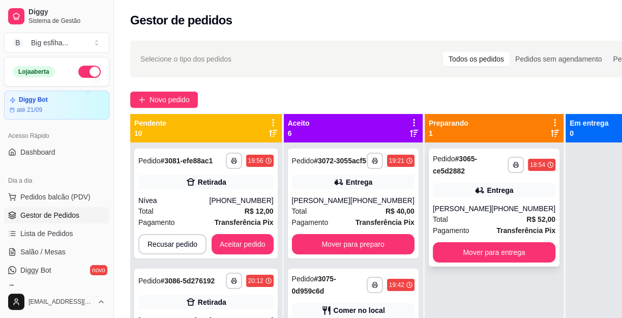
click at [481, 261] on div "**********" at bounding box center [494, 208] width 131 height 118
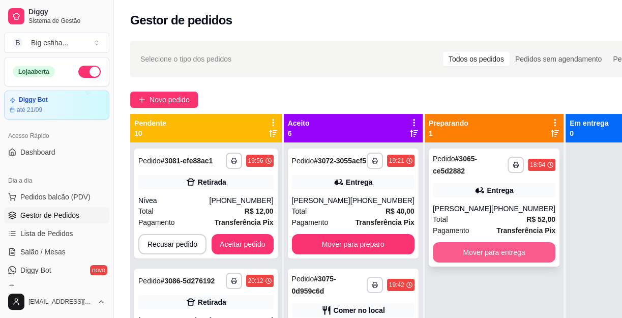
click at [462, 262] on button "Mover para entrega" at bounding box center [494, 252] width 123 height 20
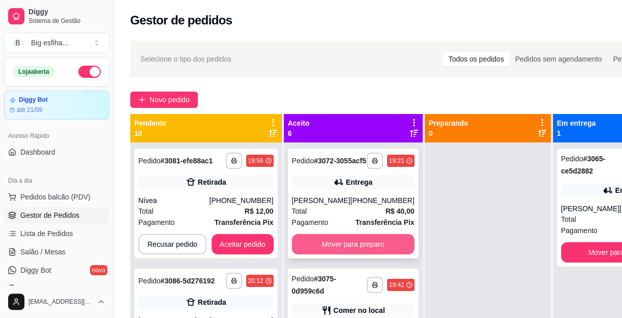
click at [357, 254] on button "Mover para preparo" at bounding box center [353, 244] width 123 height 20
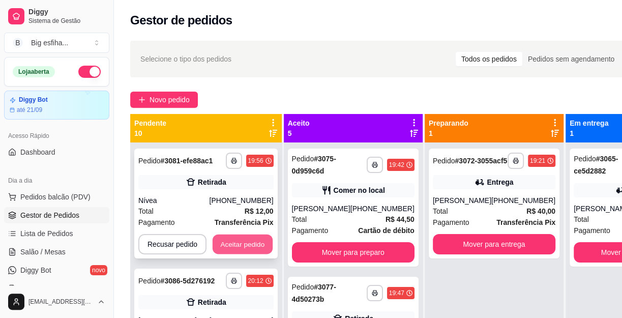
click at [236, 250] on button "Aceitar pedido" at bounding box center [243, 244] width 60 height 20
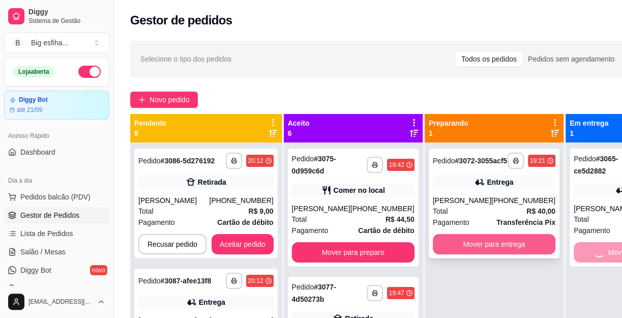
click at [458, 254] on button "Mover para entrega" at bounding box center [494, 244] width 123 height 20
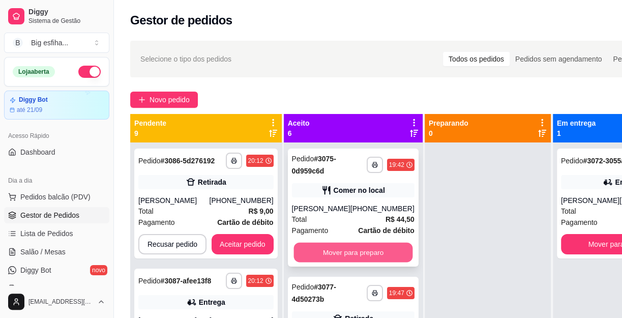
click at [320, 243] on button "Mover para preparo" at bounding box center [352, 253] width 119 height 20
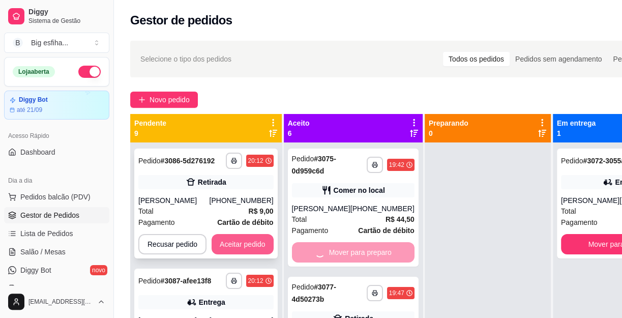
click at [245, 247] on button "Aceitar pedido" at bounding box center [243, 244] width 62 height 20
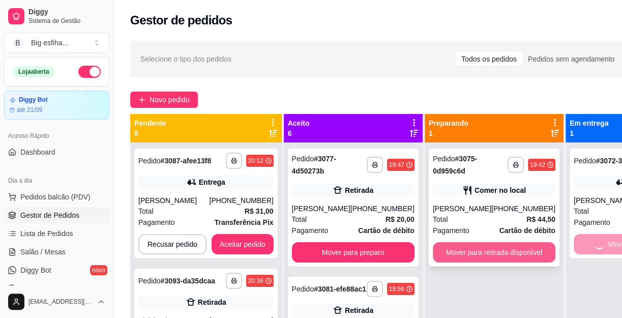
click at [486, 253] on button "Mover para retirada disponível" at bounding box center [494, 252] width 123 height 20
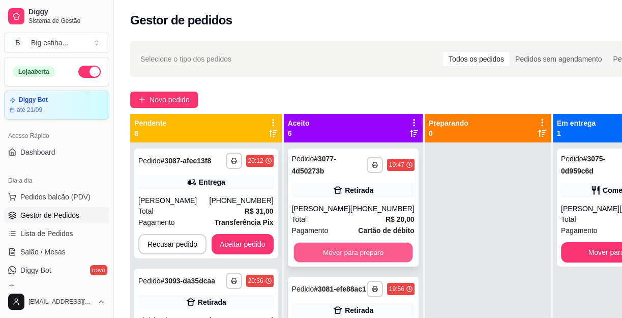
click at [346, 255] on button "Mover para preparo" at bounding box center [352, 253] width 119 height 20
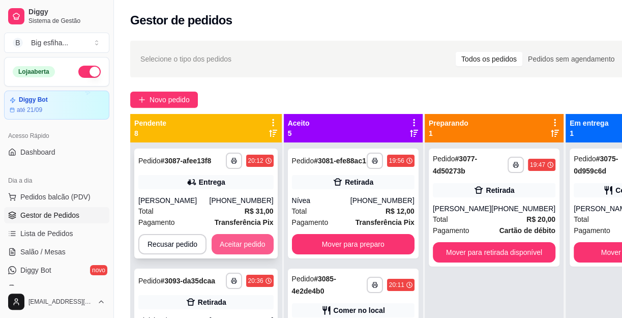
click at [226, 242] on button "Aceitar pedido" at bounding box center [243, 244] width 62 height 20
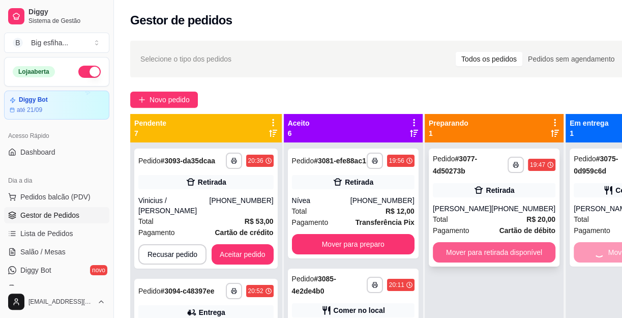
click at [470, 245] on button "Mover para retirada disponível" at bounding box center [494, 252] width 123 height 20
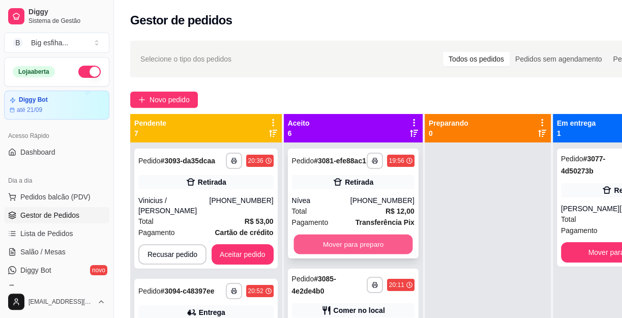
click at [376, 249] on button "Mover para preparo" at bounding box center [352, 244] width 119 height 20
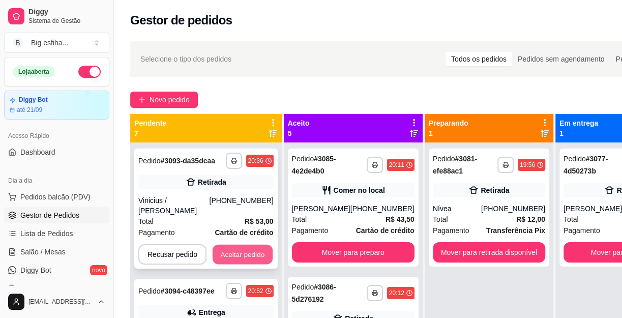
click at [264, 245] on button "Aceitar pedido" at bounding box center [243, 255] width 60 height 20
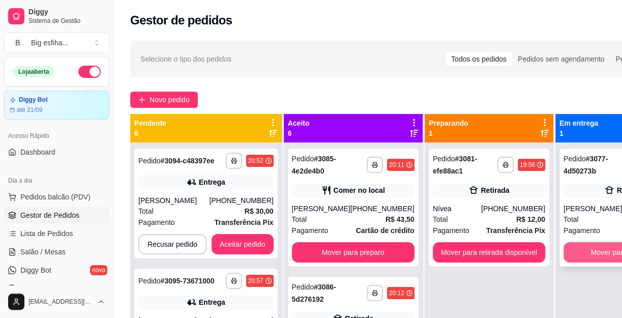
click at [594, 249] on button "Mover para finalizado" at bounding box center [624, 252] width 123 height 20
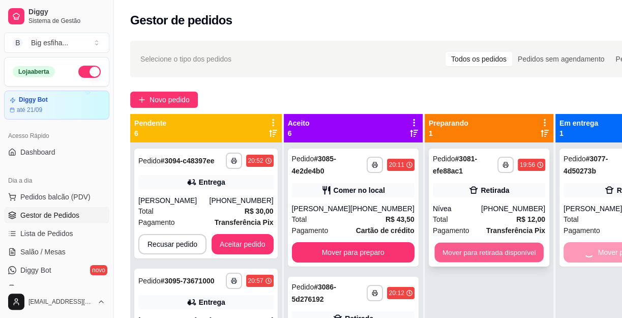
click at [470, 249] on button "Mover para retirada disponível" at bounding box center [488, 253] width 109 height 20
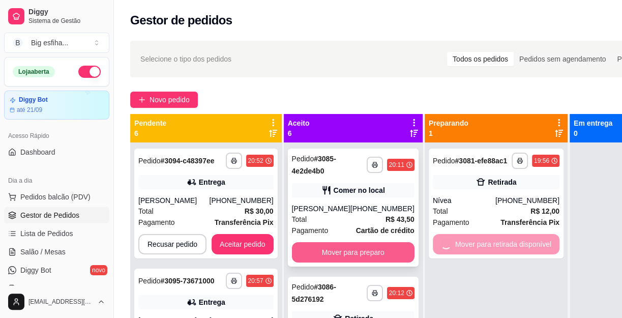
click at [366, 250] on button "Mover para preparo" at bounding box center [353, 252] width 123 height 20
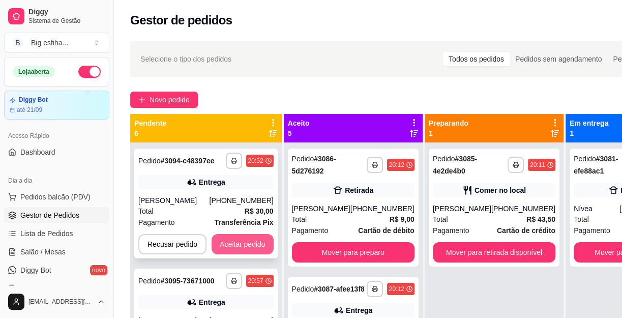
click at [246, 252] on button "Aceitar pedido" at bounding box center [243, 244] width 62 height 20
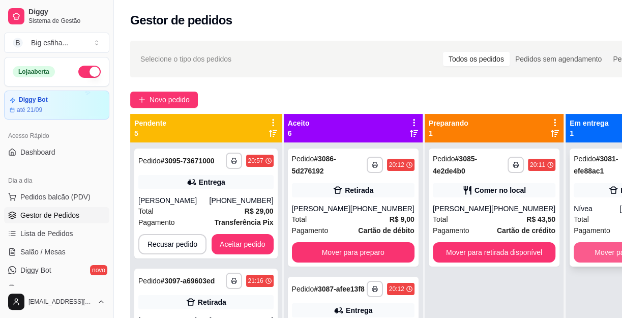
click at [576, 245] on button "Mover para finalizado" at bounding box center [629, 252] width 110 height 20
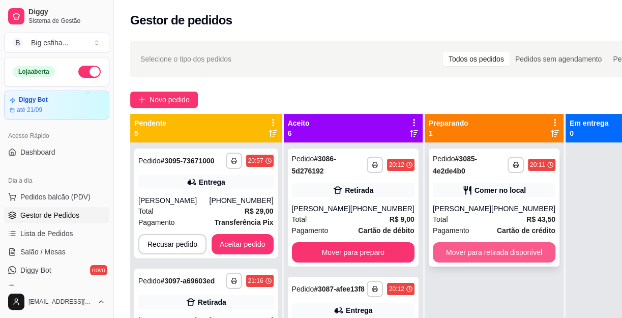
click at [495, 250] on button "Mover para retirada disponível" at bounding box center [494, 252] width 123 height 20
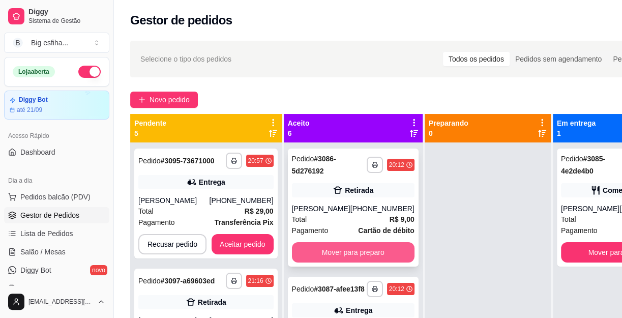
click at [365, 254] on button "Mover para preparo" at bounding box center [353, 252] width 123 height 20
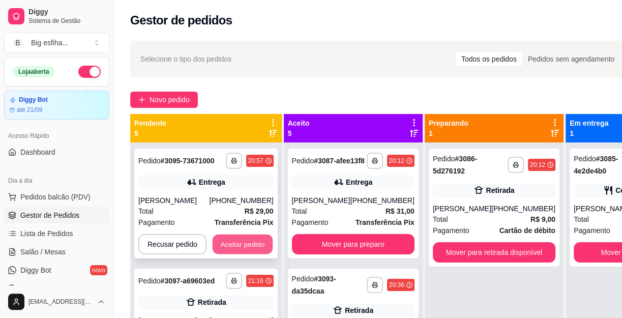
click at [244, 247] on button "Aceitar pedido" at bounding box center [243, 244] width 60 height 20
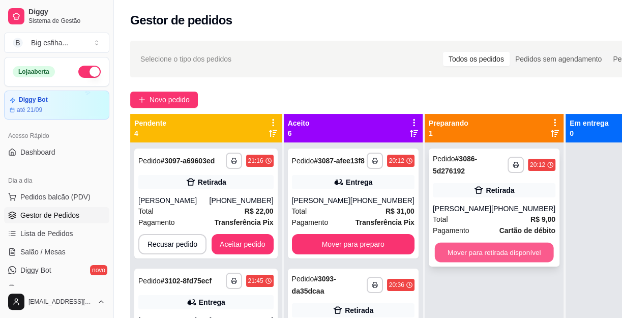
click at [496, 250] on button "Mover para retirada disponível" at bounding box center [493, 253] width 119 height 20
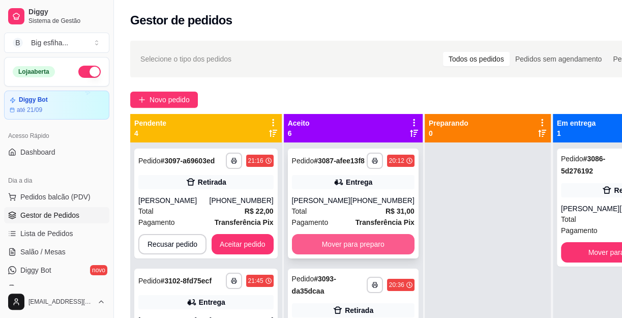
click at [344, 254] on button "Mover para preparo" at bounding box center [353, 244] width 123 height 20
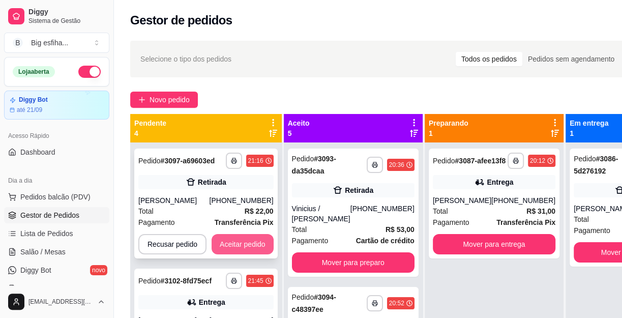
click at [244, 244] on button "Aceitar pedido" at bounding box center [243, 244] width 62 height 20
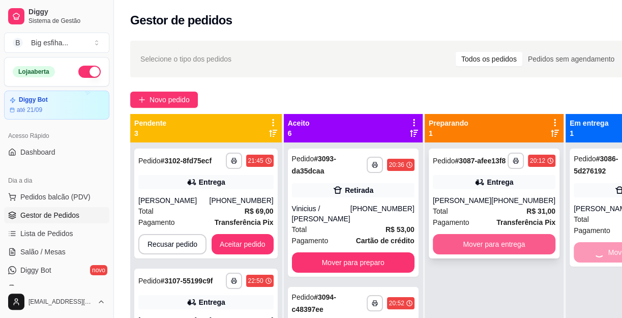
click at [497, 254] on button "Mover para entrega" at bounding box center [494, 244] width 123 height 20
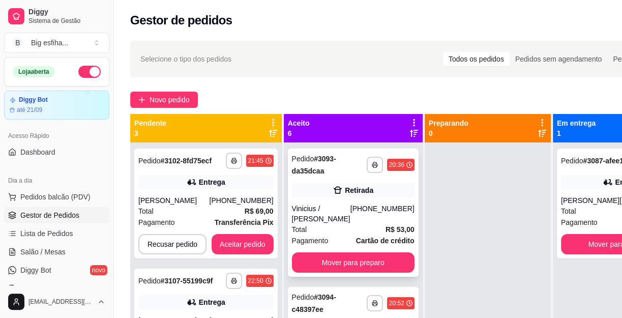
click at [348, 263] on div "**********" at bounding box center [353, 213] width 131 height 128
click at [579, 228] on span "Pagamento" at bounding box center [579, 222] width 37 height 11
click at [598, 254] on button "Mover para finalizado" at bounding box center [622, 244] width 123 height 20
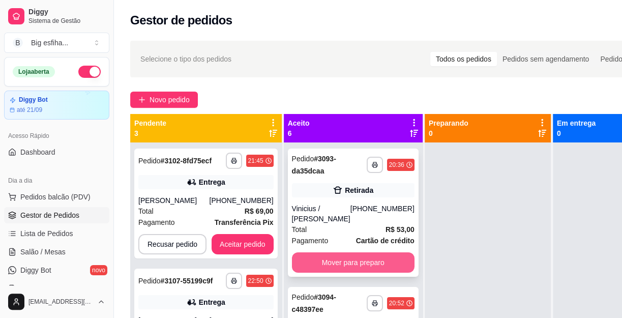
click at [344, 252] on button "Mover para preparo" at bounding box center [353, 262] width 123 height 20
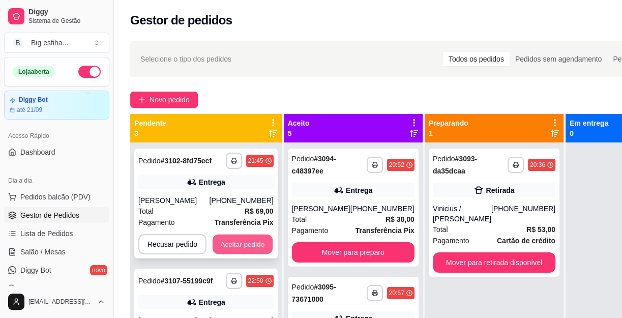
click at [228, 250] on button "Aceitar pedido" at bounding box center [243, 244] width 60 height 20
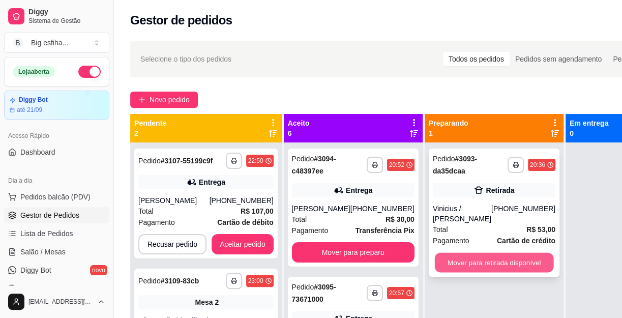
click at [465, 253] on button "Mover para retirada disponível" at bounding box center [493, 263] width 119 height 20
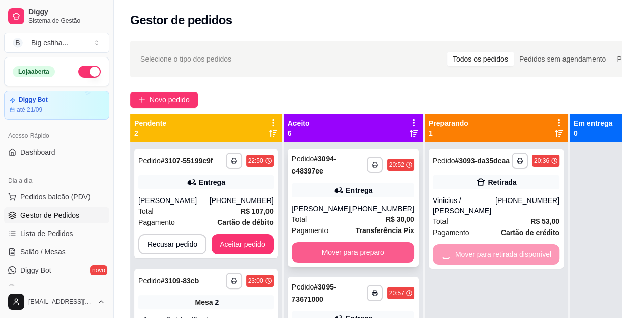
click at [346, 261] on button "Mover para preparo" at bounding box center [353, 252] width 123 height 20
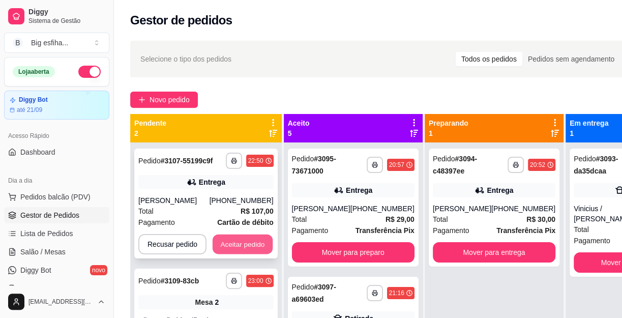
click at [239, 234] on button "Aceitar pedido" at bounding box center [243, 244] width 60 height 20
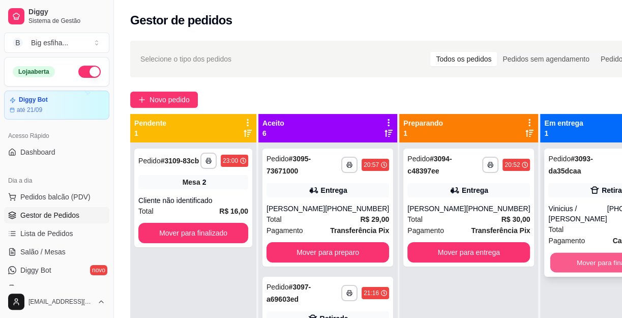
click at [550, 254] on button "Mover para finalizado" at bounding box center [609, 263] width 119 height 20
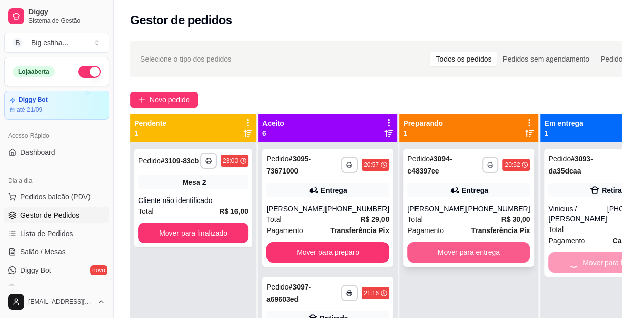
click at [453, 262] on button "Mover para entrega" at bounding box center [468, 252] width 123 height 20
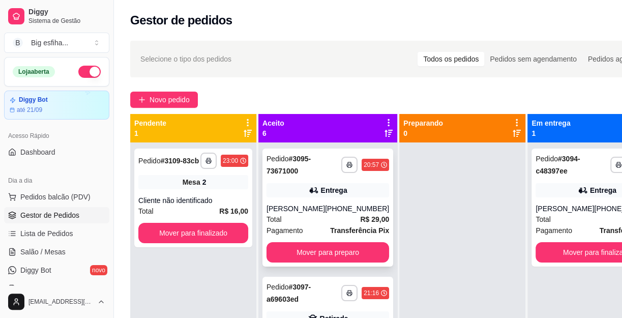
drag, startPoint x: 324, startPoint y: 261, endPoint x: 318, endPoint y: 261, distance: 6.6
click at [318, 261] on div "**********" at bounding box center [327, 208] width 131 height 118
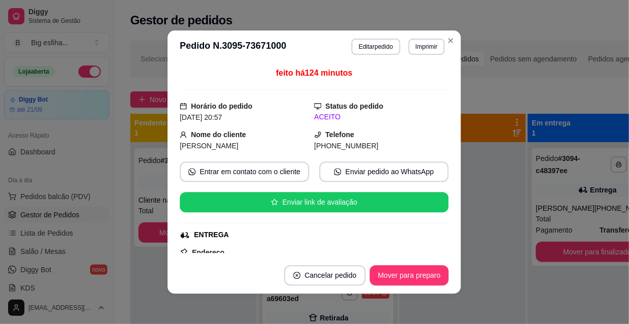
click at [198, 232] on div "ENTREGA" at bounding box center [211, 235] width 35 height 11
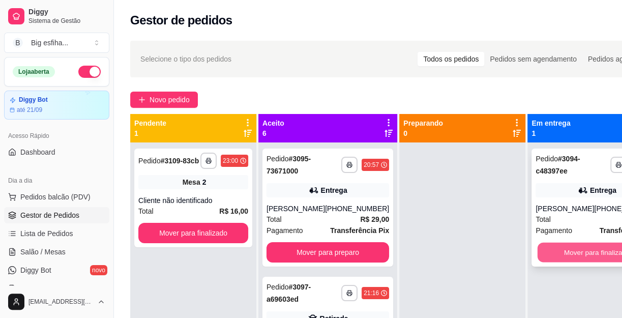
click at [539, 262] on button "Mover para finalizado" at bounding box center [597, 253] width 119 height 20
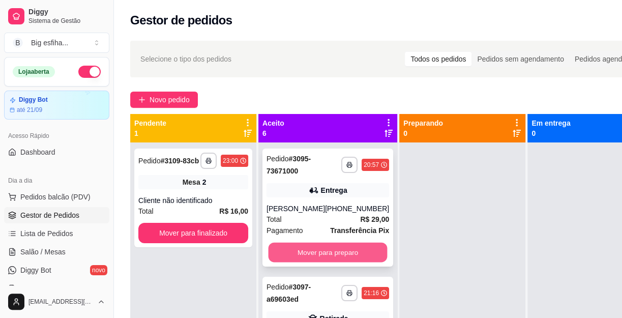
click at [341, 262] on button "Mover para preparo" at bounding box center [328, 253] width 119 height 20
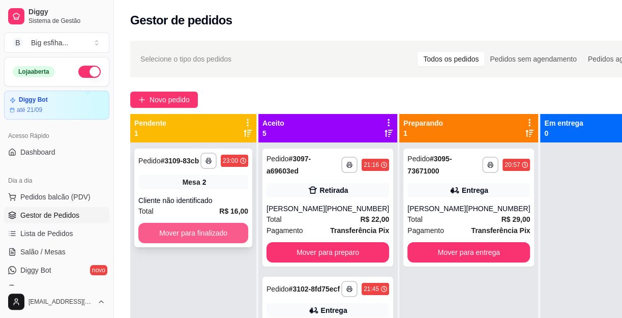
click at [204, 240] on button "Mover para finalizado" at bounding box center [193, 233] width 110 height 20
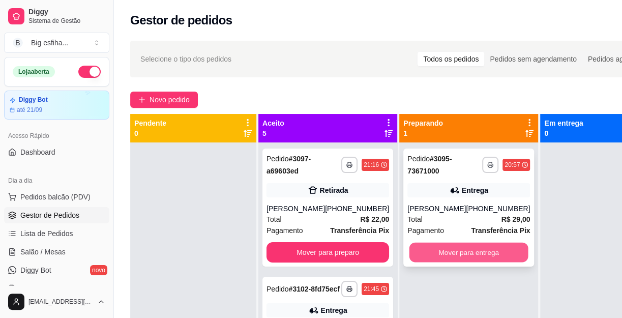
click at [455, 262] on button "Mover para entrega" at bounding box center [468, 253] width 119 height 20
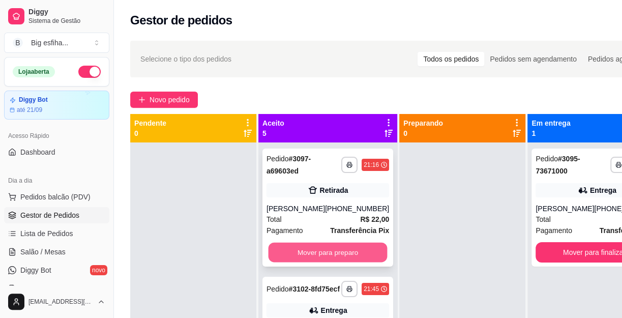
click at [298, 244] on button "Mover para preparo" at bounding box center [328, 253] width 119 height 20
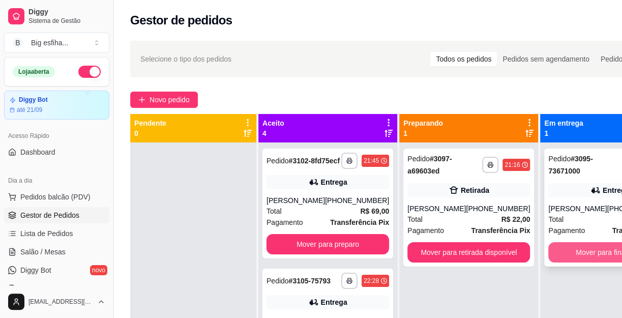
click at [584, 262] on button "Mover para finalizado" at bounding box center [609, 252] width 123 height 20
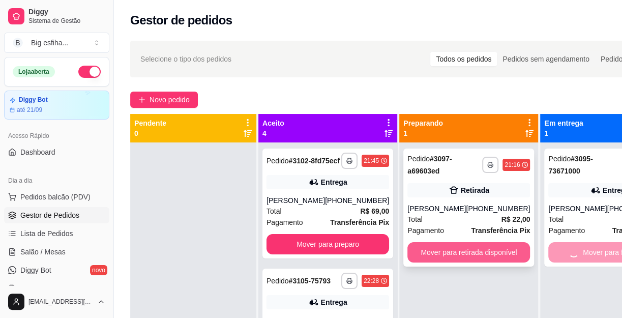
click at [450, 257] on button "Mover para retirada disponível" at bounding box center [468, 252] width 123 height 20
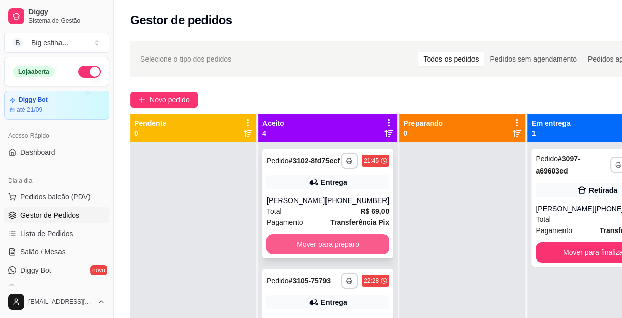
click at [342, 249] on button "Mover para preparo" at bounding box center [327, 244] width 123 height 20
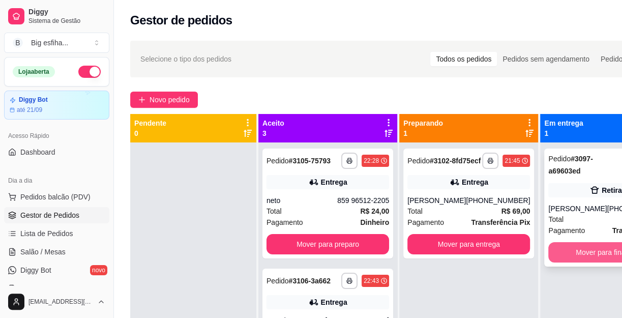
click at [560, 254] on button "Mover para finalizado" at bounding box center [609, 252] width 123 height 20
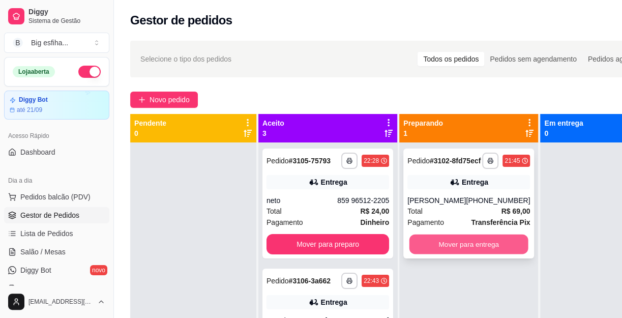
click at [430, 253] on button "Mover para entrega" at bounding box center [468, 244] width 119 height 20
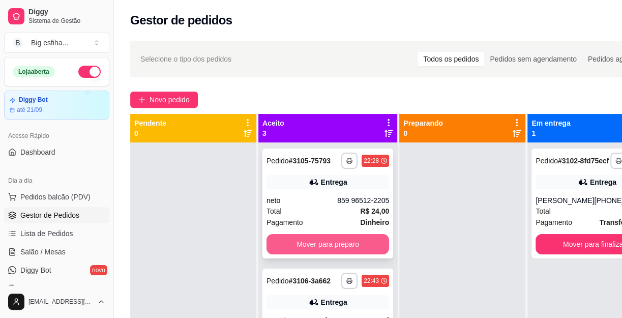
click at [294, 253] on button "Mover para preparo" at bounding box center [327, 244] width 123 height 20
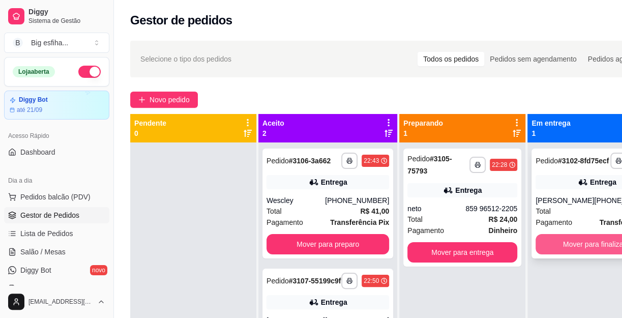
click at [539, 254] on button "Mover para finalizado" at bounding box center [597, 244] width 123 height 20
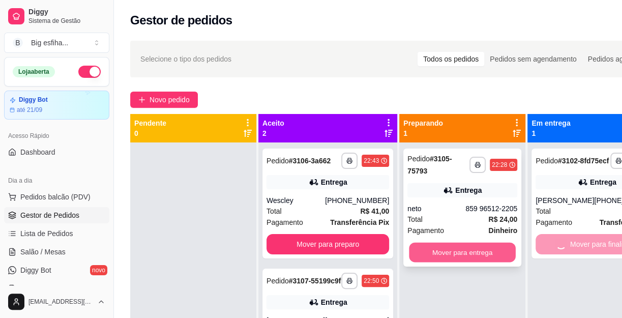
click at [457, 258] on button "Mover para entrega" at bounding box center [462, 253] width 107 height 20
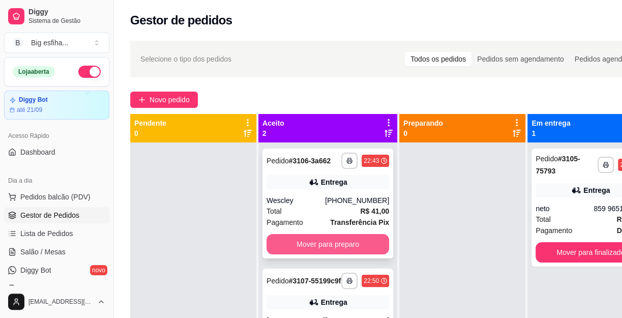
click at [338, 250] on button "Mover para preparo" at bounding box center [327, 244] width 123 height 20
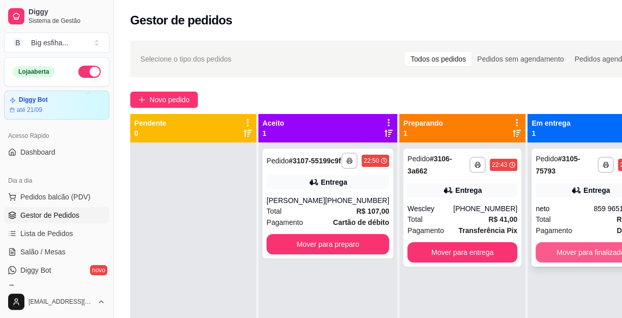
click at [557, 251] on button "Mover para finalizado" at bounding box center [591, 252] width 110 height 20
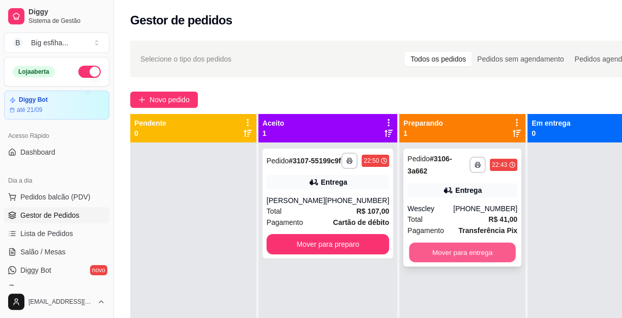
click at [420, 253] on button "Mover para entrega" at bounding box center [462, 253] width 107 height 20
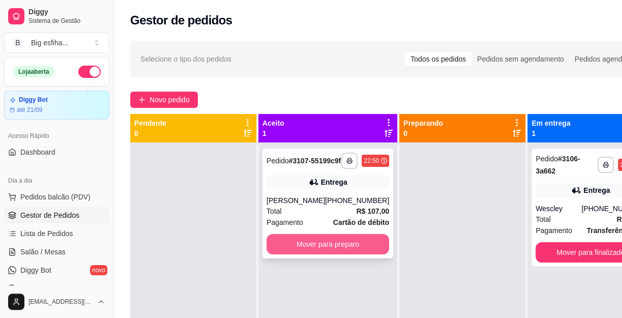
click at [327, 250] on button "Mover para preparo" at bounding box center [327, 244] width 123 height 20
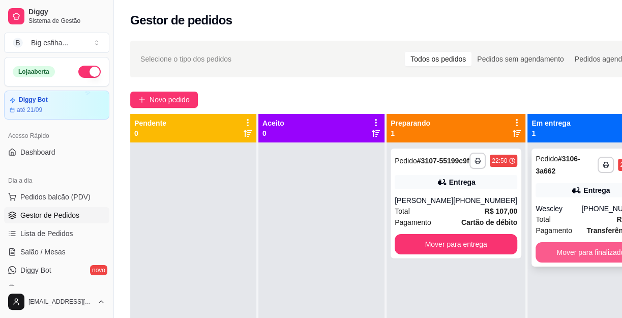
click at [545, 252] on button "Mover para finalizado" at bounding box center [591, 252] width 110 height 20
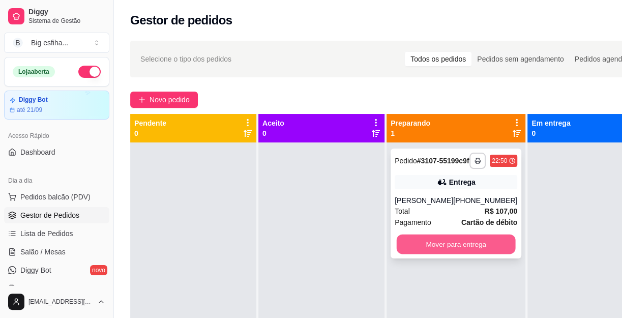
click at [480, 253] on button "Mover para entrega" at bounding box center [456, 244] width 119 height 20
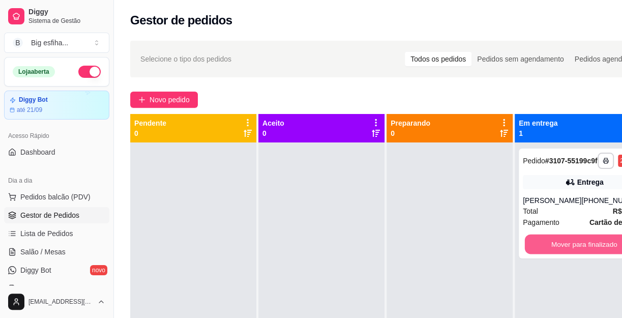
click at [566, 252] on button "Mover para finalizado" at bounding box center [584, 244] width 119 height 20
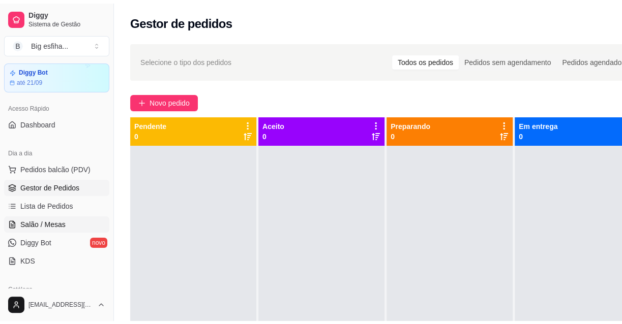
scroll to position [46, 0]
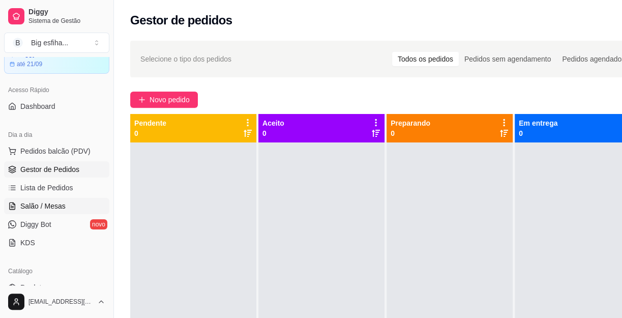
click at [75, 207] on link "Salão / Mesas" at bounding box center [56, 206] width 105 height 16
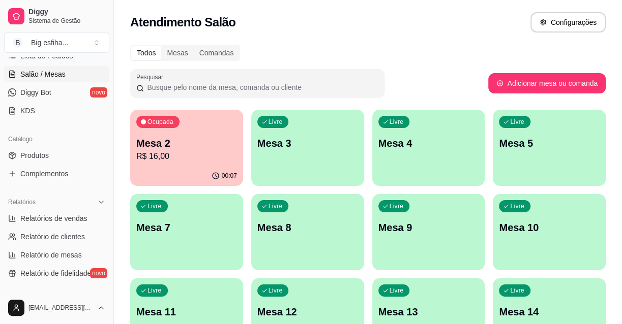
scroll to position [185, 0]
